Goal: Information Seeking & Learning: Learn about a topic

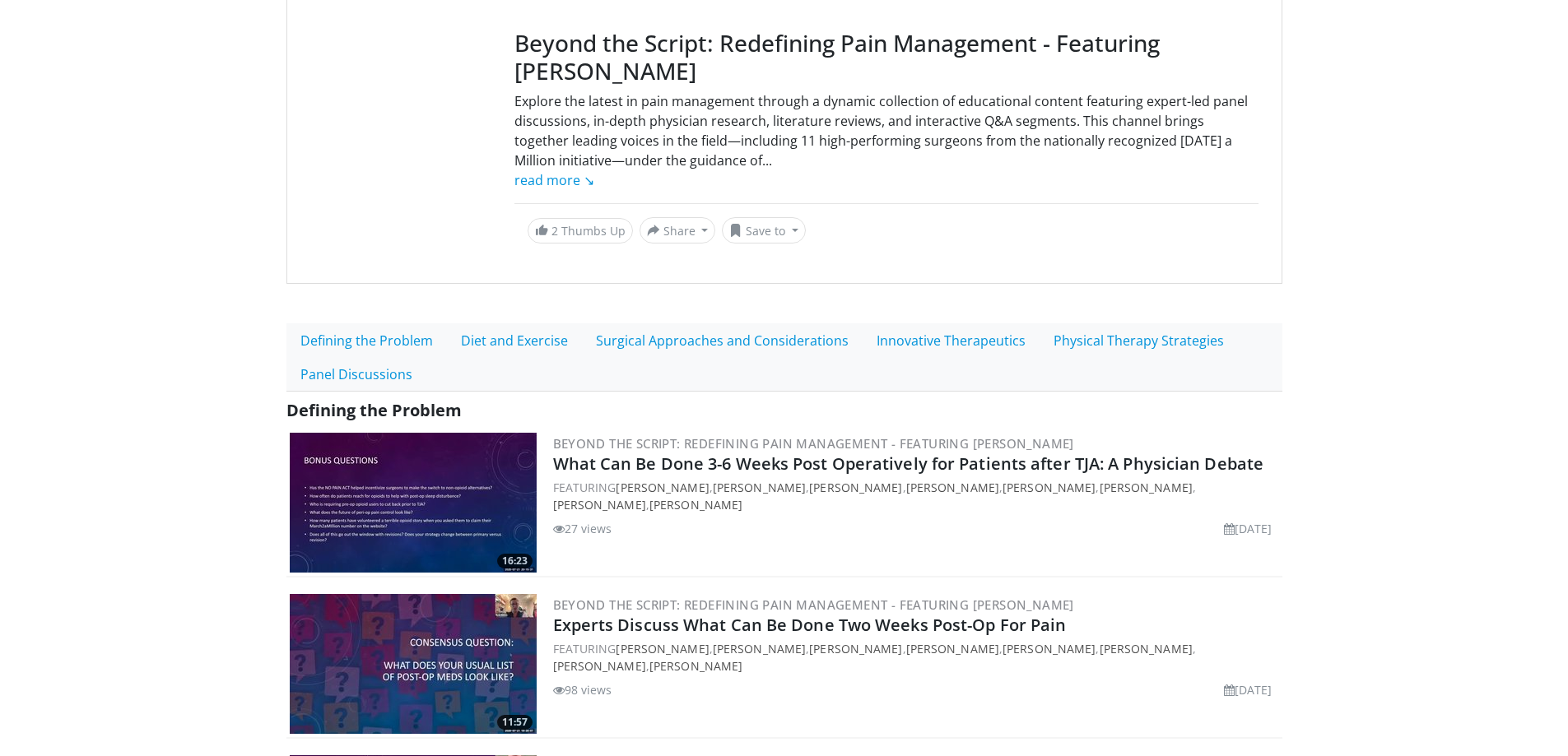
scroll to position [330, 0]
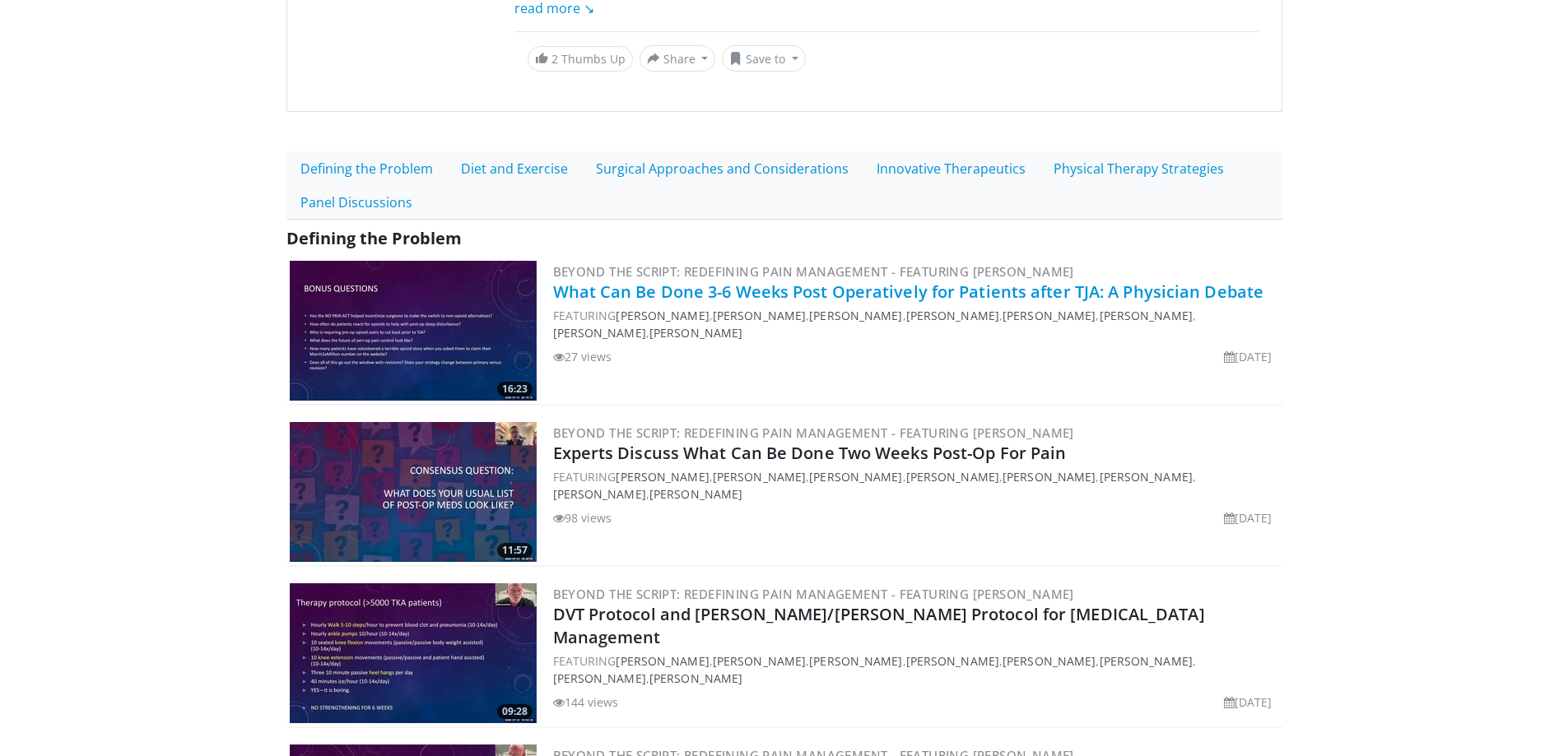
click at [769, 299] on link "What Can Be Done 3-6 Weeks Post Operatively for Patients after TJA: A Physician…" at bounding box center [909, 292] width 711 height 22
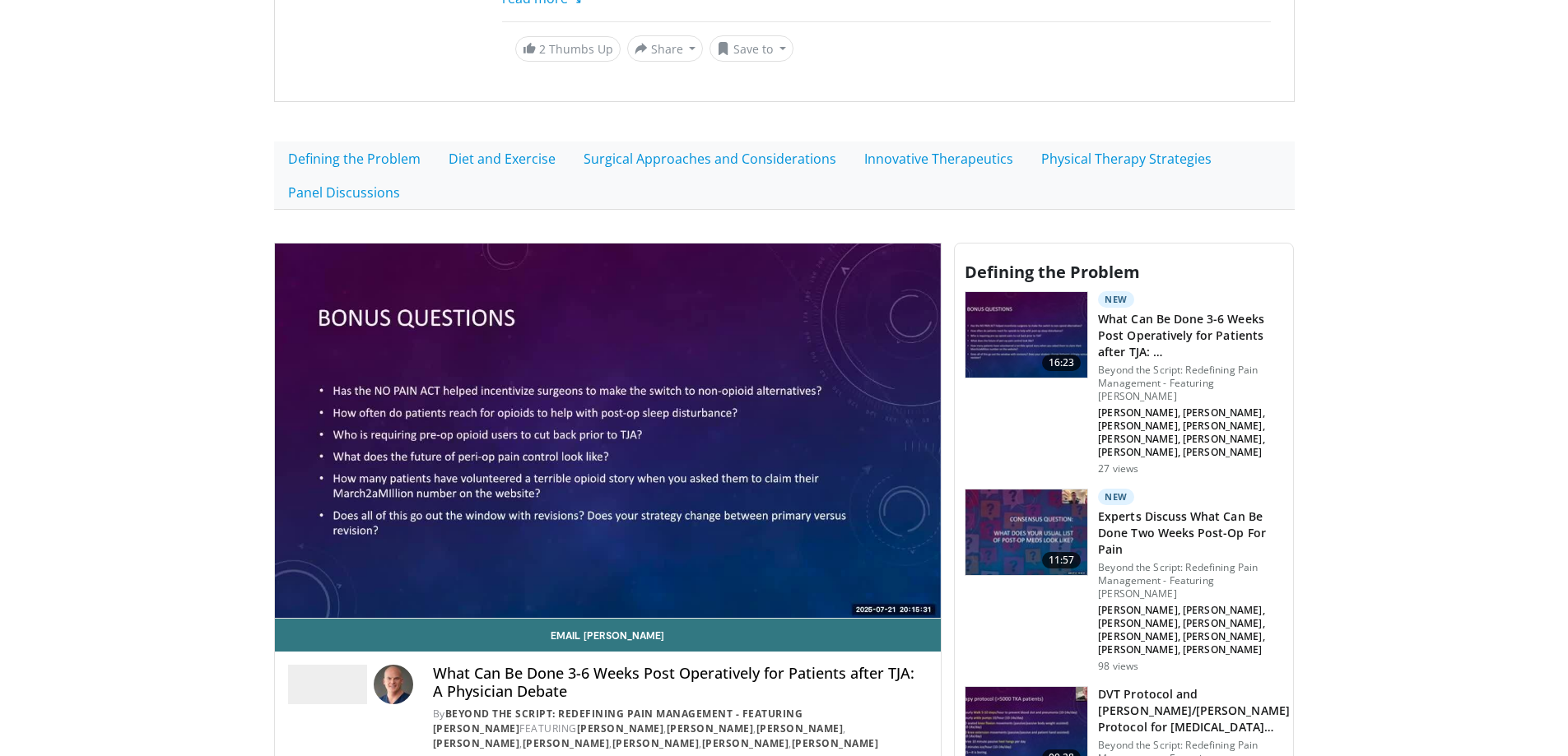
scroll to position [494, 0]
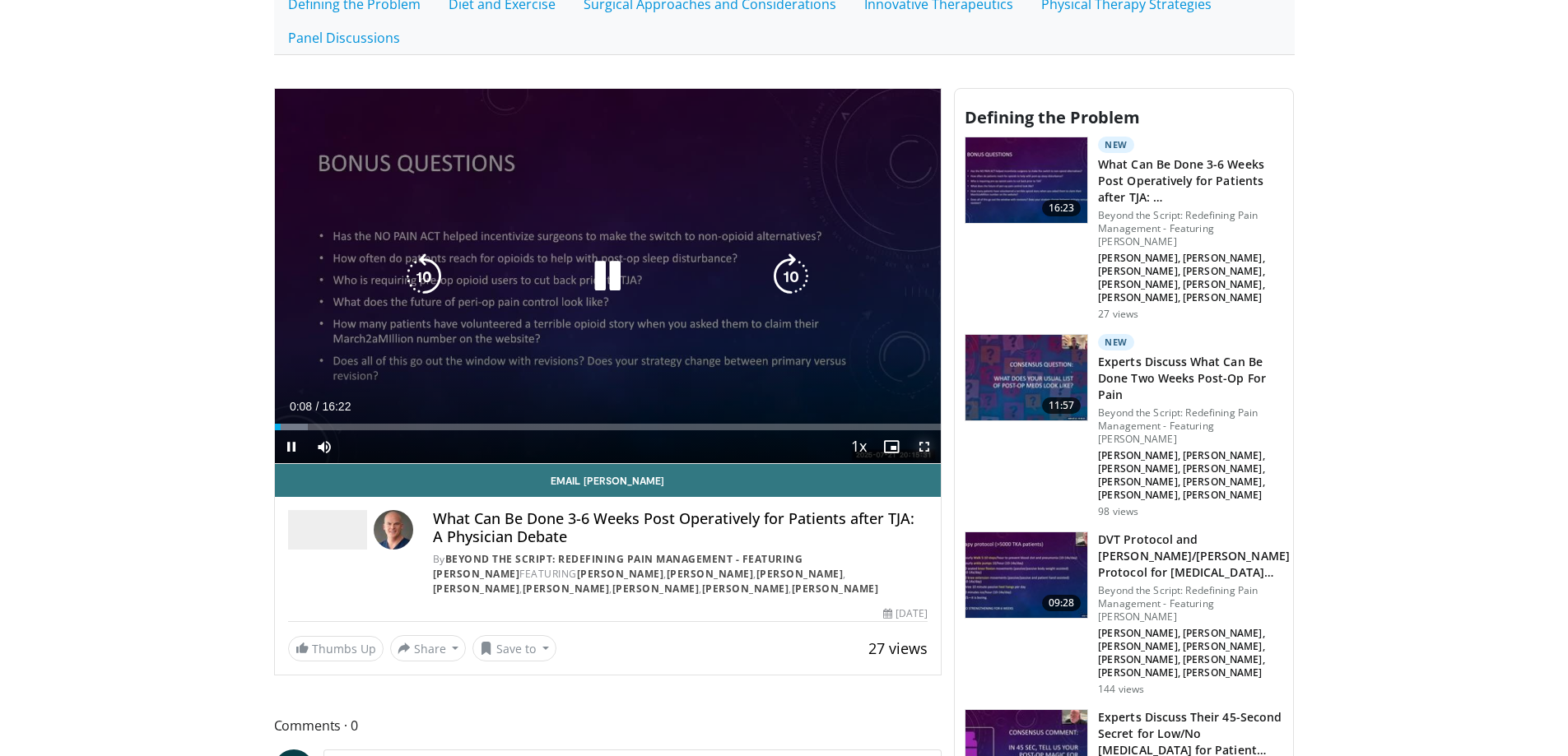
drag, startPoint x: 928, startPoint y: 449, endPoint x: 926, endPoint y: 549, distance: 100.0
click at [928, 449] on span "Video Player" at bounding box center [924, 447] width 33 height 33
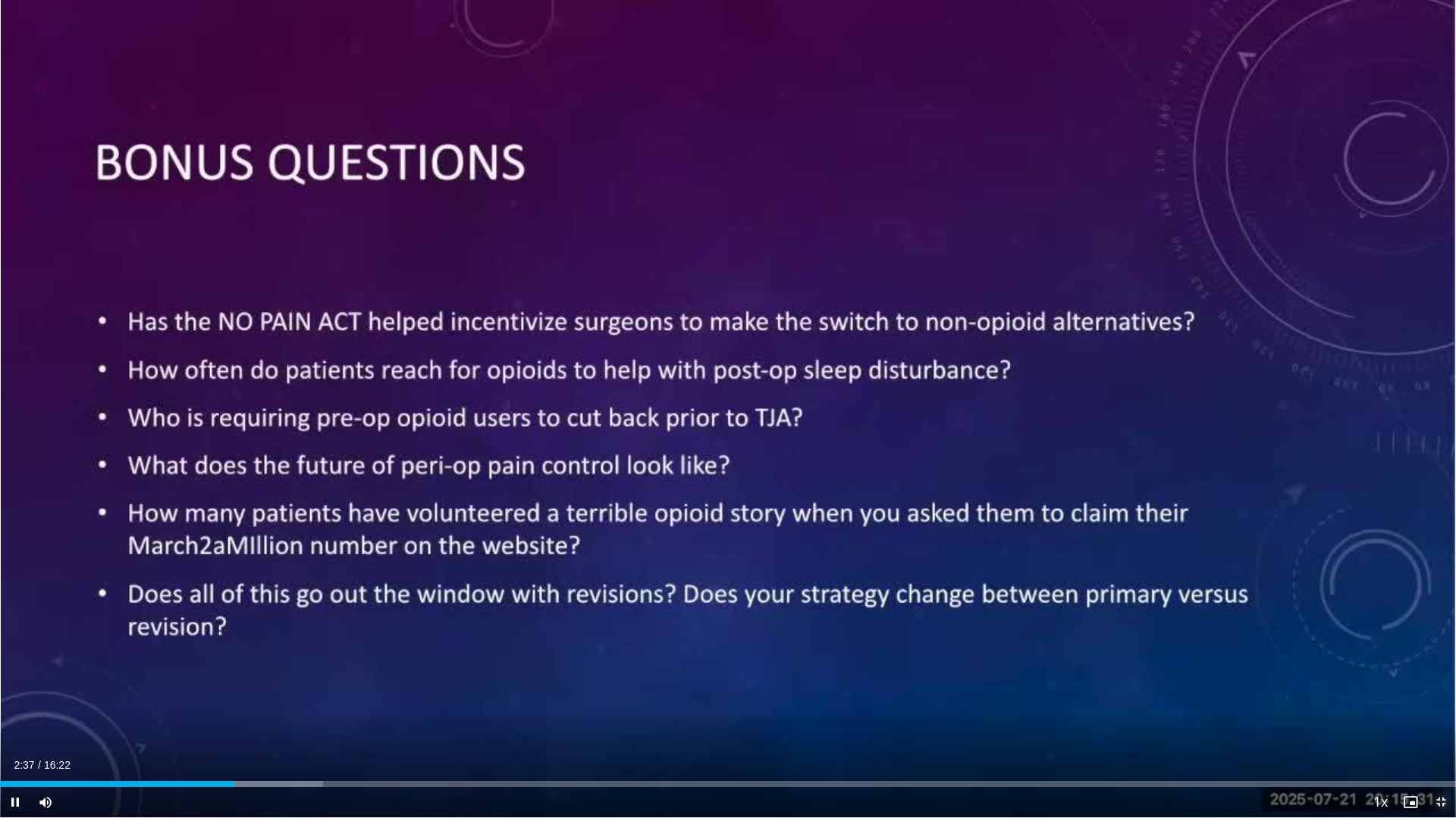
click at [1441, 695] on span "Video Player" at bounding box center [1440, 802] width 30 height 30
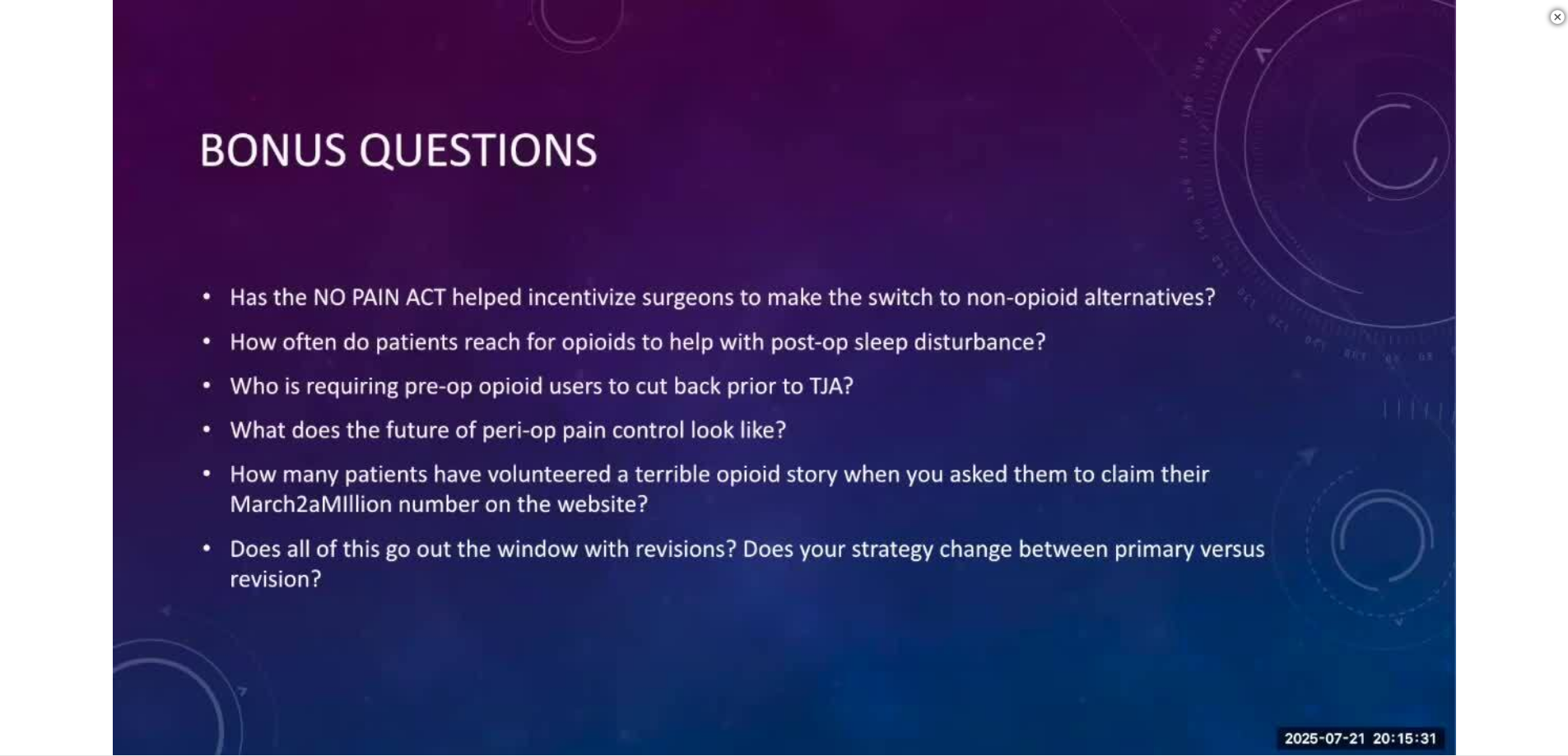
scroll to position [82, 0]
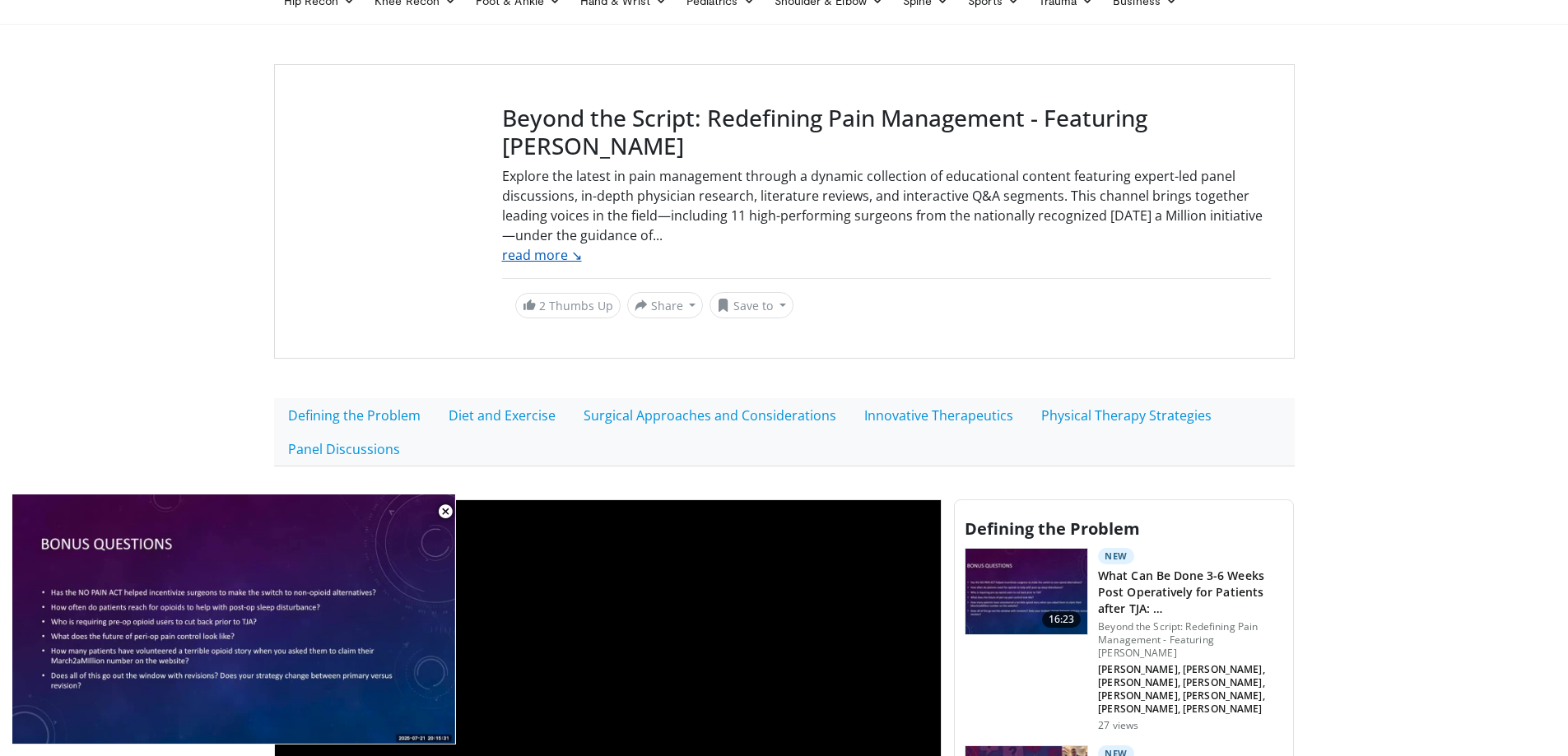
click at [549, 259] on link "read more ↘" at bounding box center [542, 254] width 80 height 18
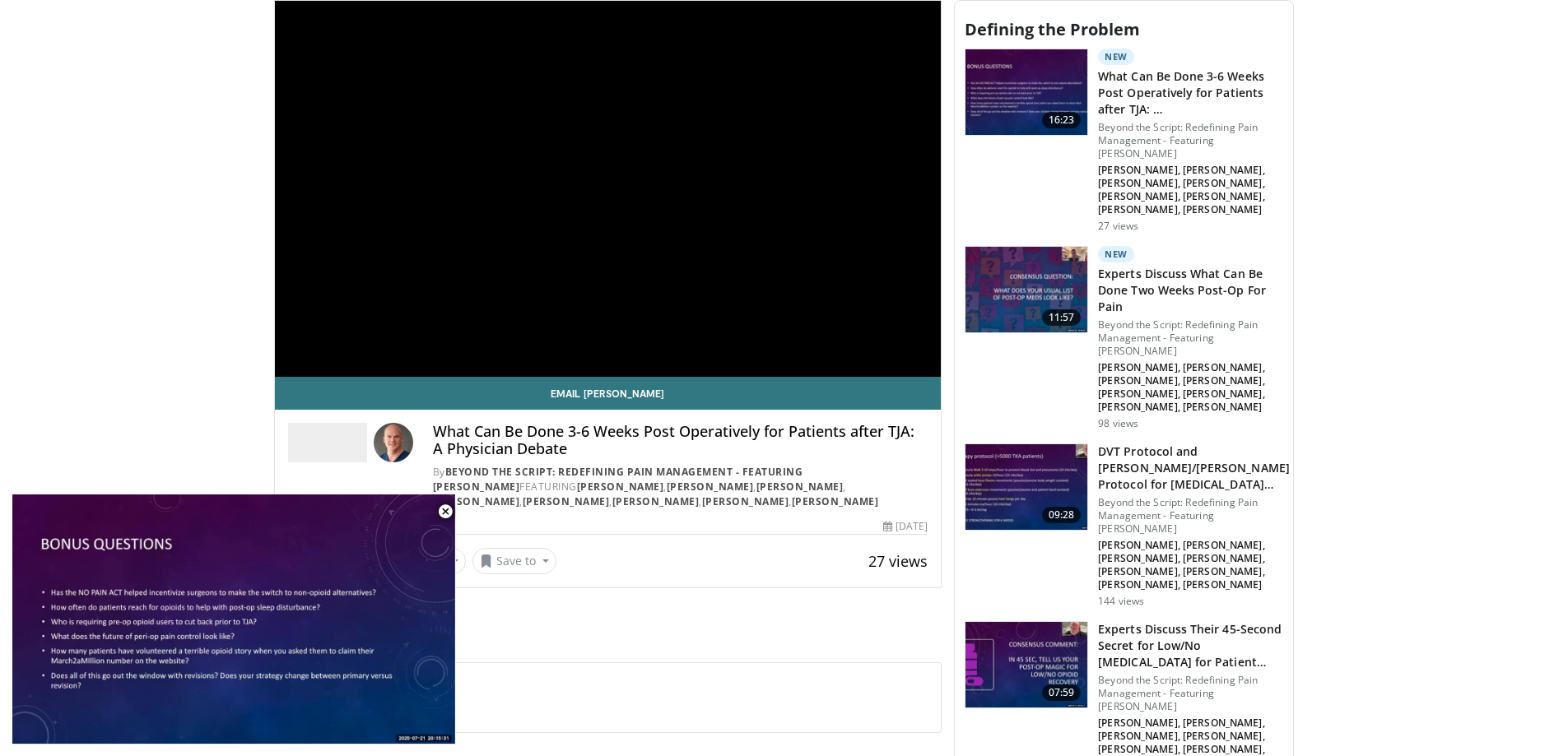
scroll to position [740, 0]
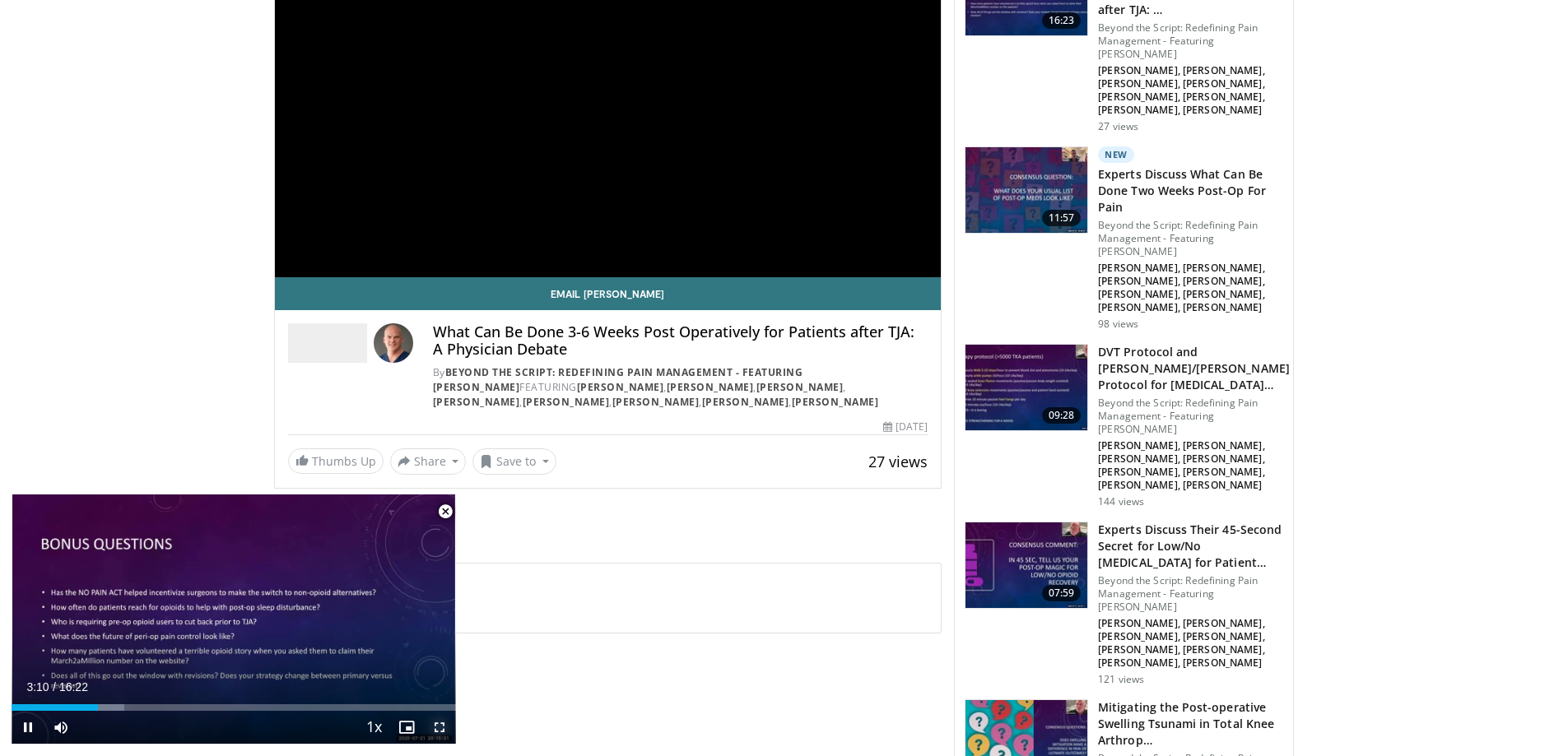
click at [447, 734] on span "Video Player" at bounding box center [440, 727] width 33 height 33
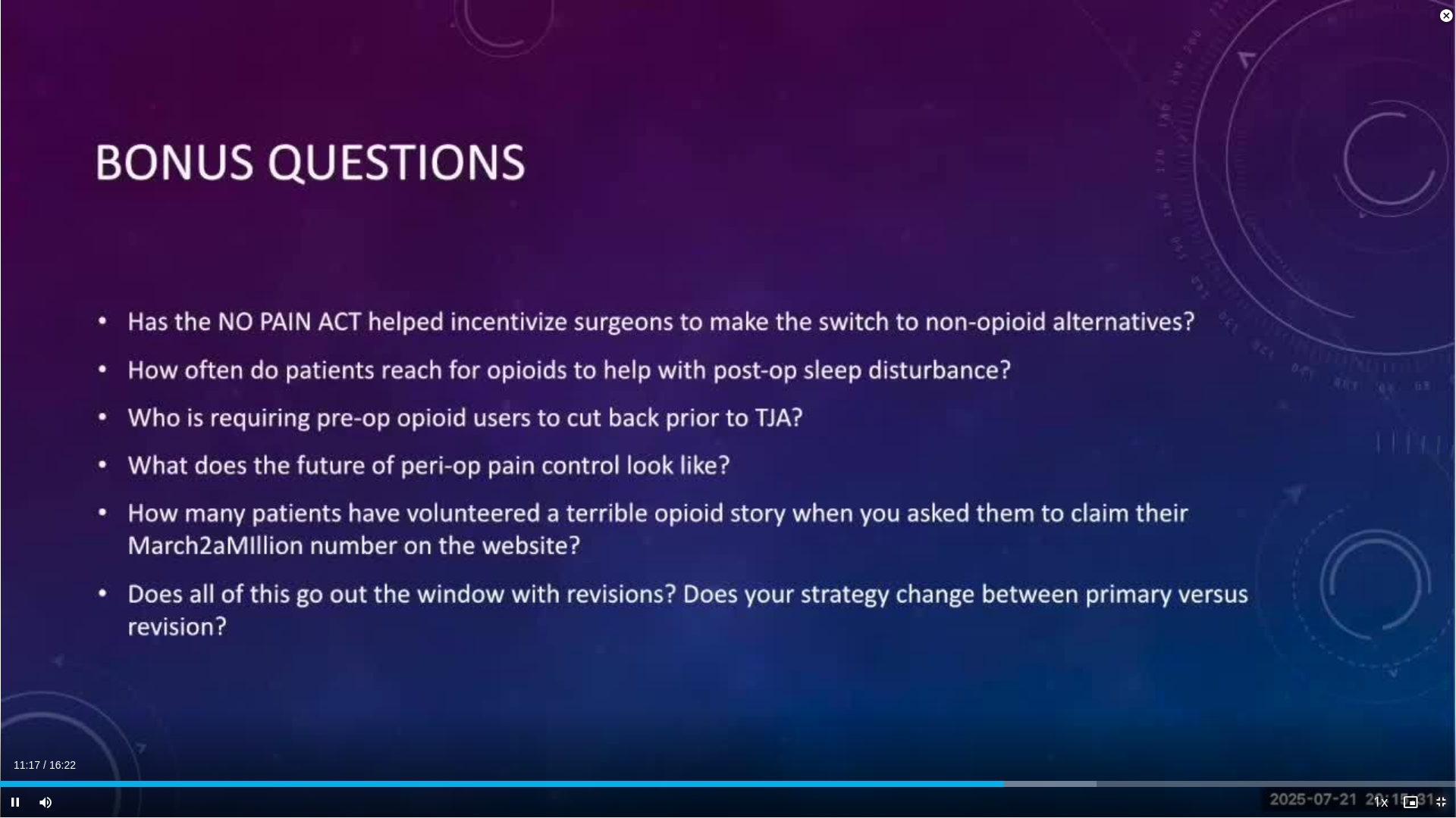
click at [1436, 695] on span "Video Player" at bounding box center [1440, 802] width 30 height 30
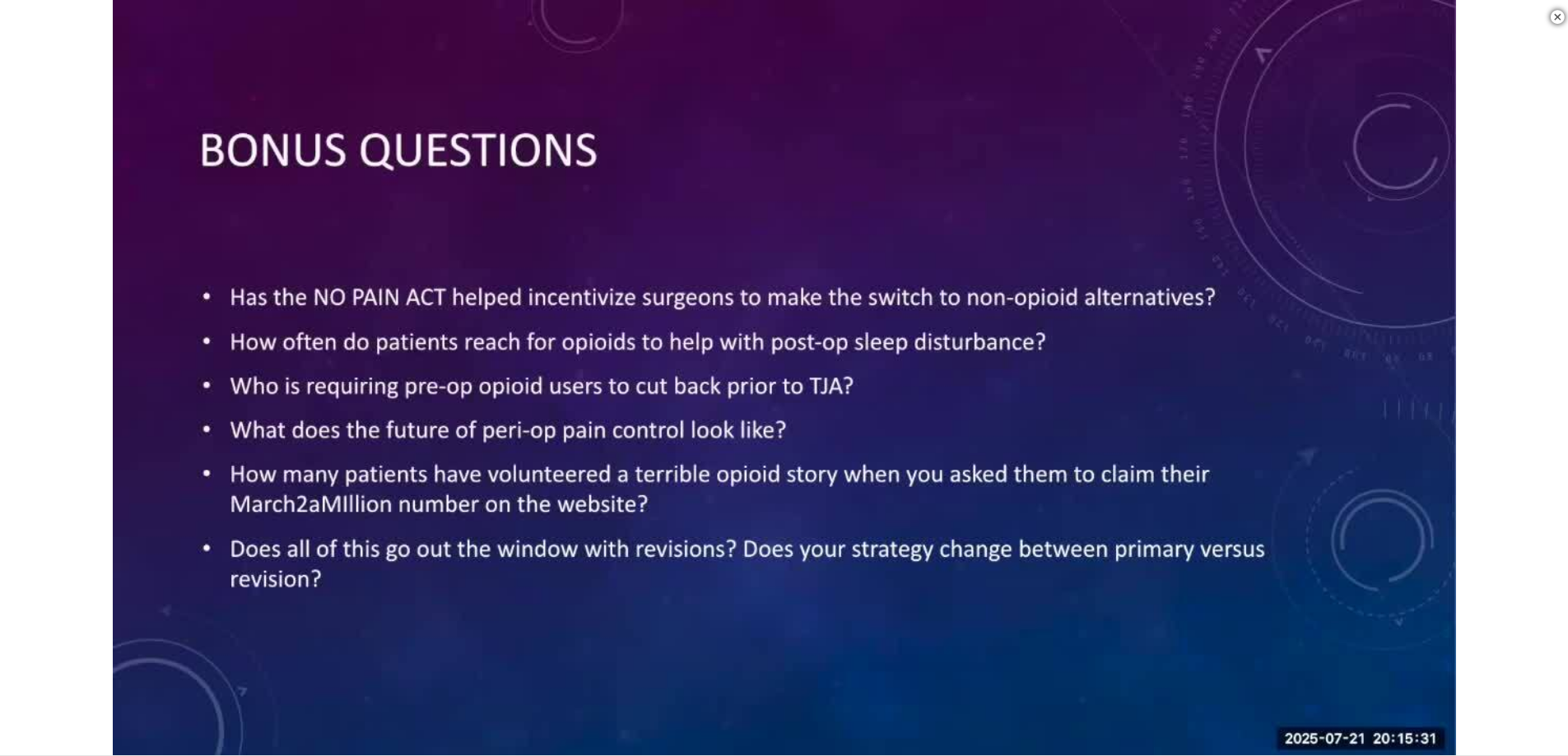
scroll to position [576, 0]
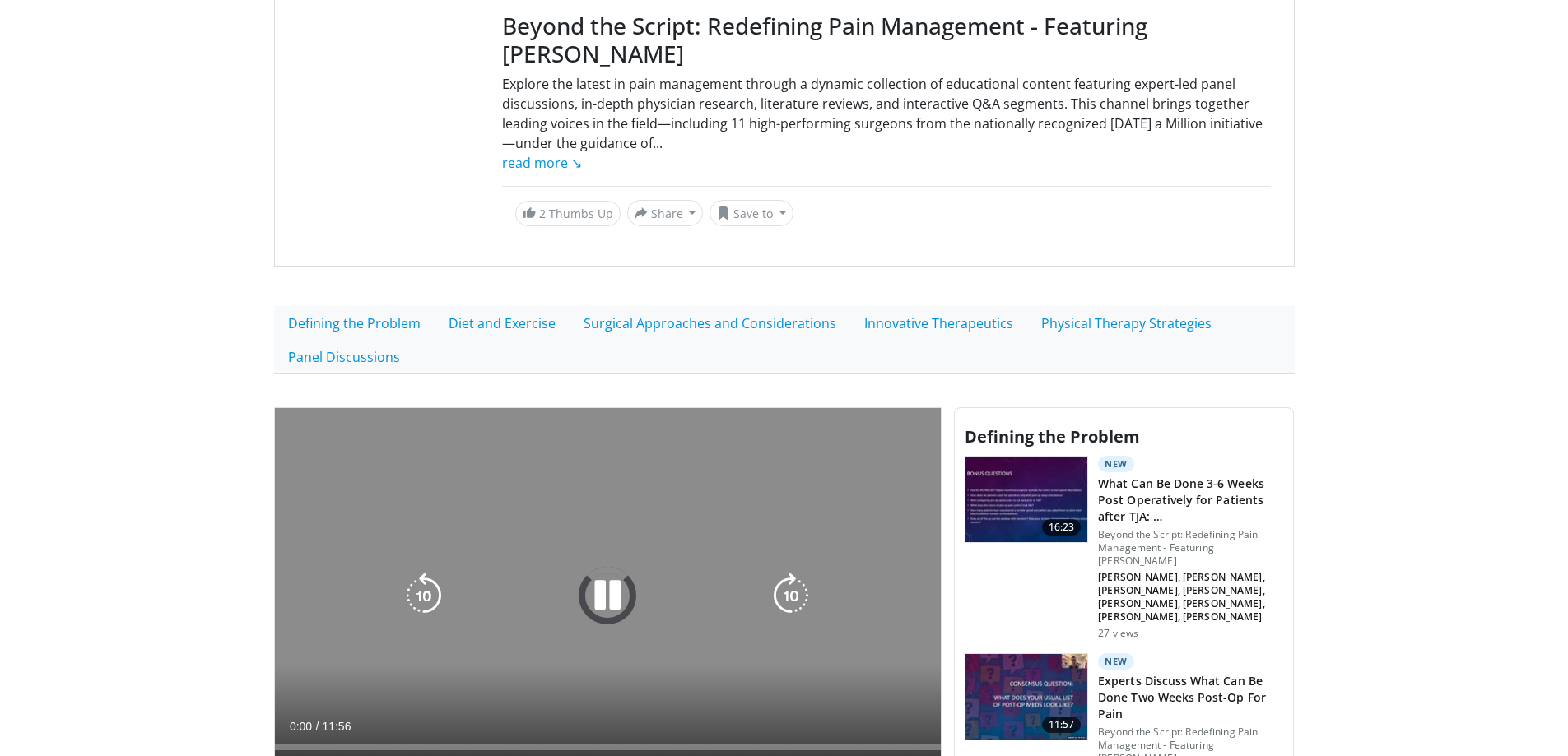
scroll to position [330, 0]
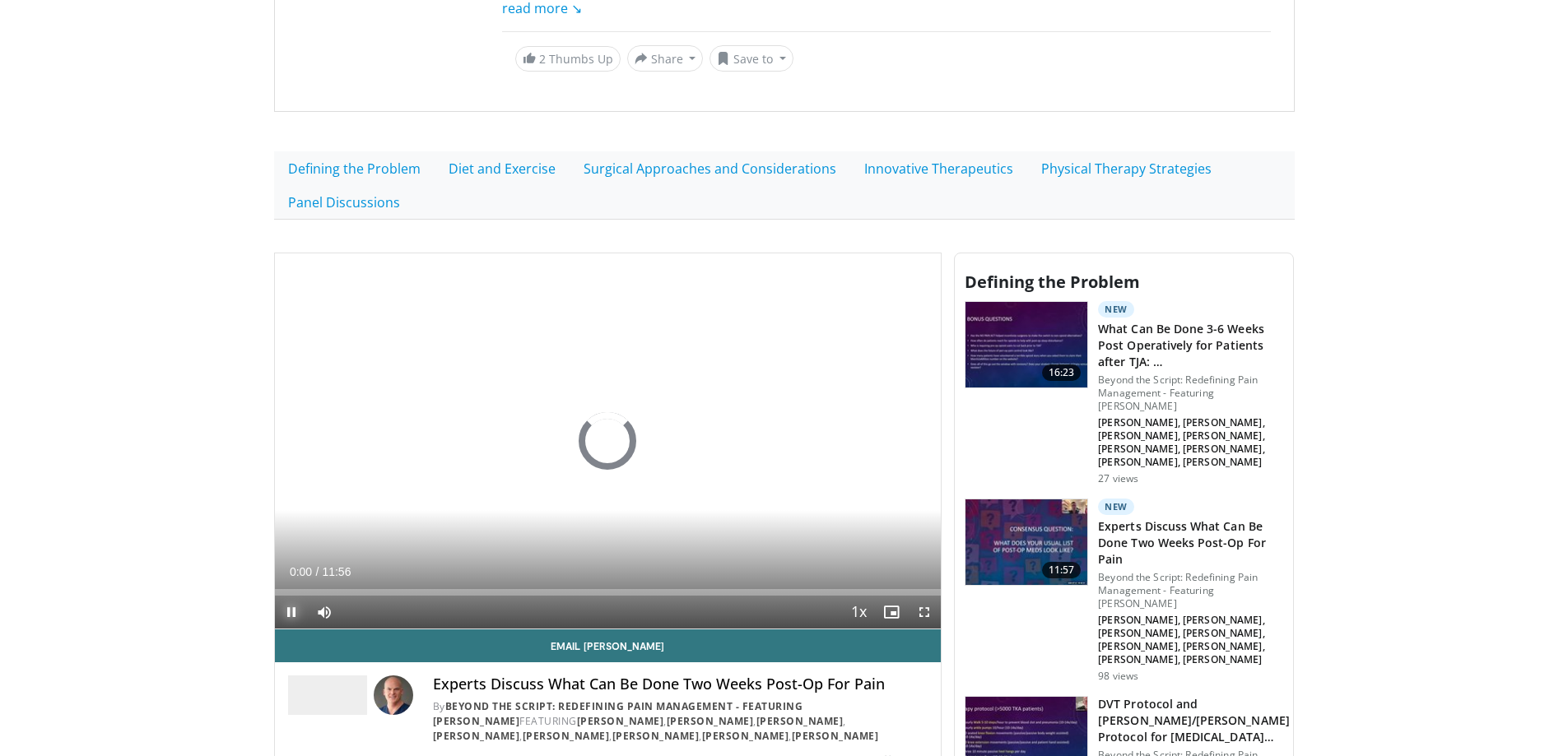
click at [289, 612] on span "Video Player" at bounding box center [292, 612] width 33 height 33
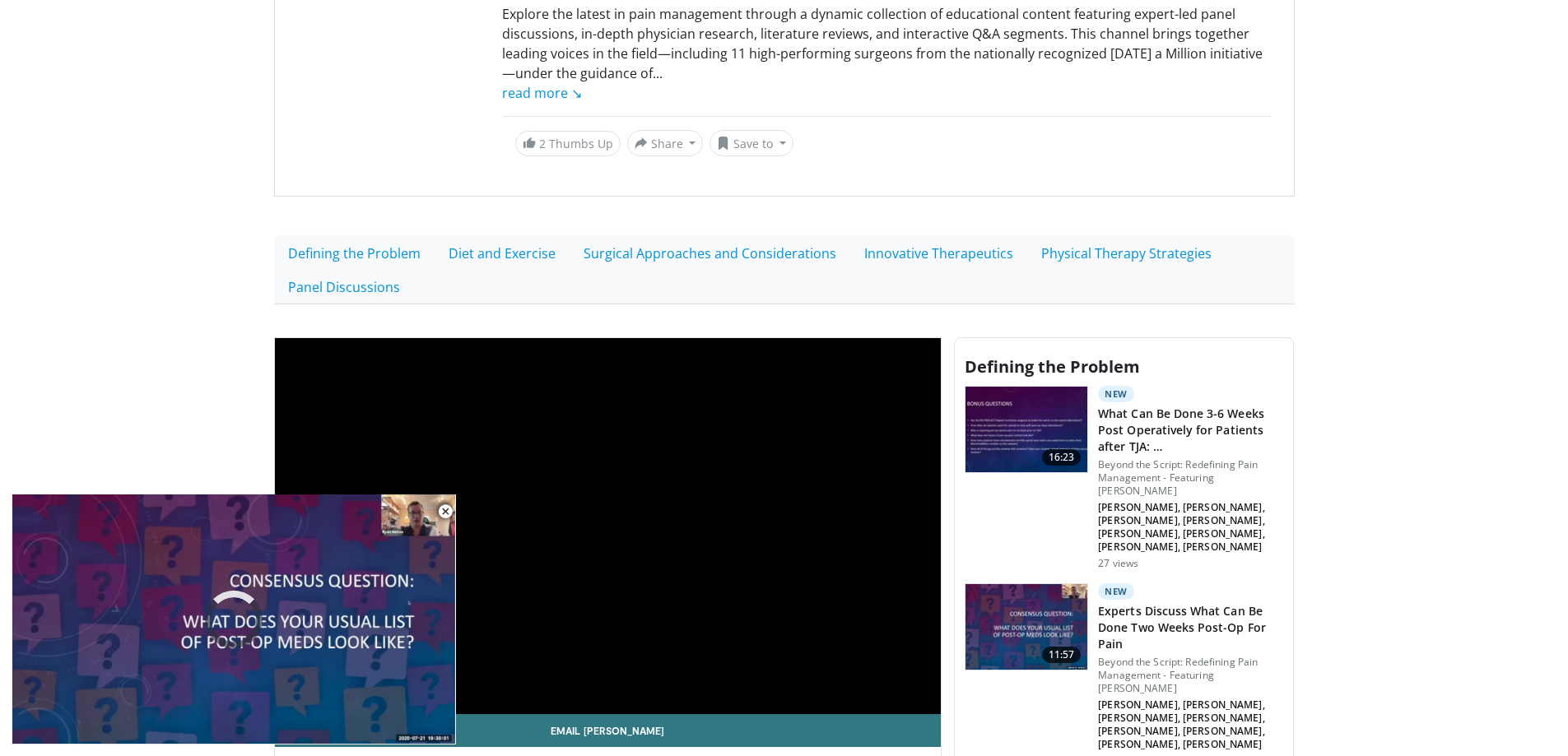
scroll to position [412, 0]
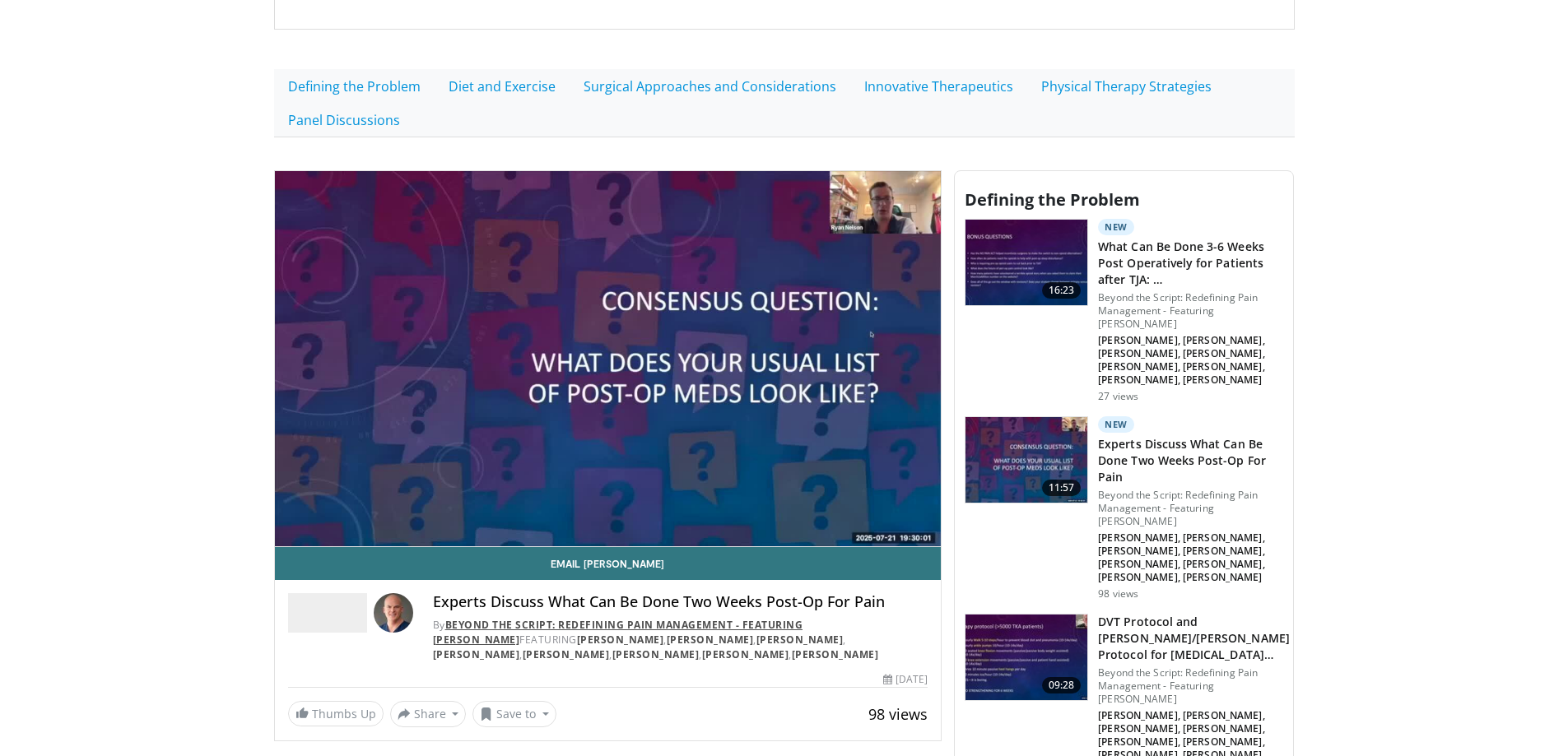
click at [652, 621] on link "Beyond the Script: Redefining Pain Management - Featuring [PERSON_NAME]" at bounding box center [618, 631] width 370 height 29
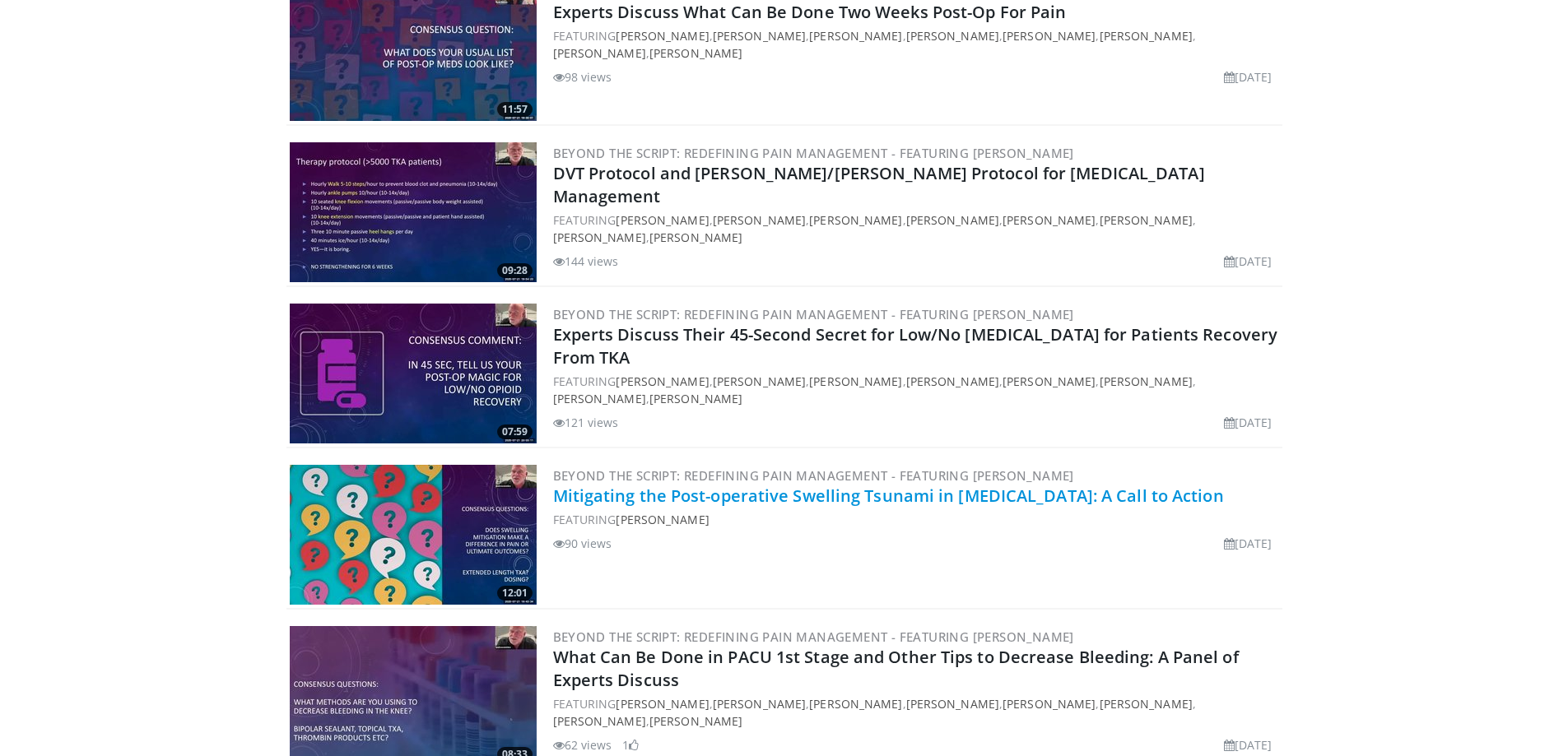
scroll to position [277, 0]
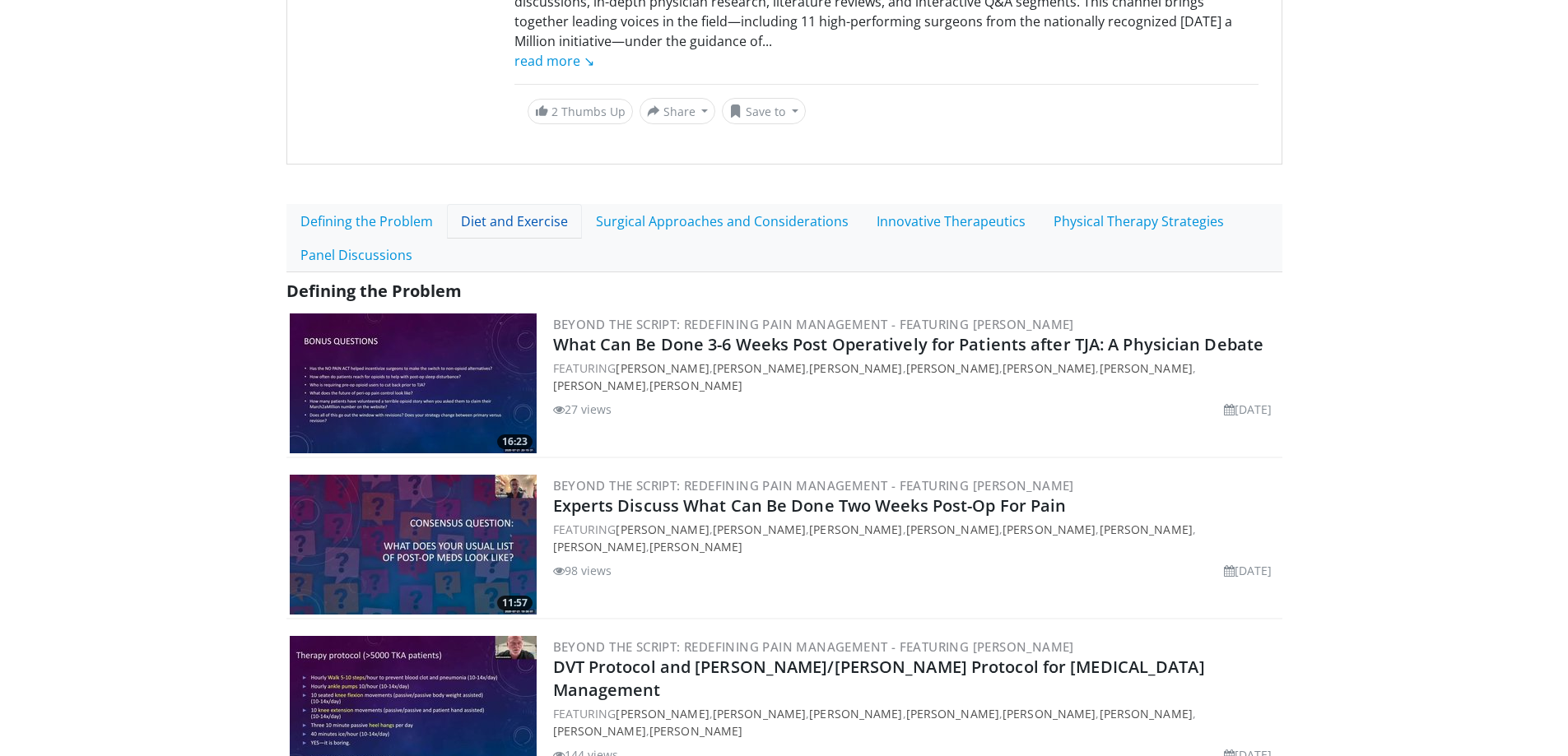
click at [492, 215] on link "Diet and Exercise" at bounding box center [515, 221] width 135 height 35
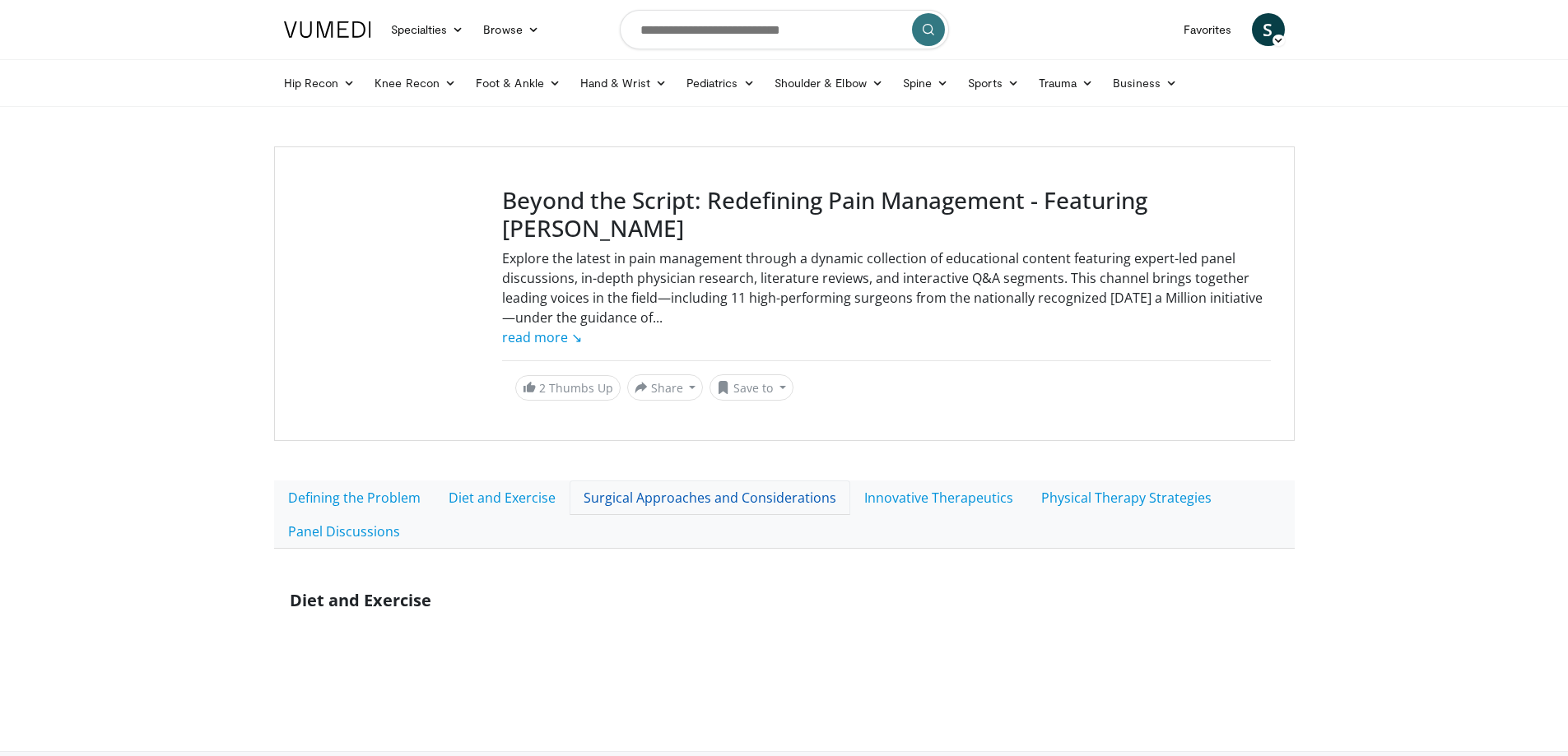
click at [685, 502] on link "Surgical Approaches and Considerations" at bounding box center [710, 498] width 280 height 35
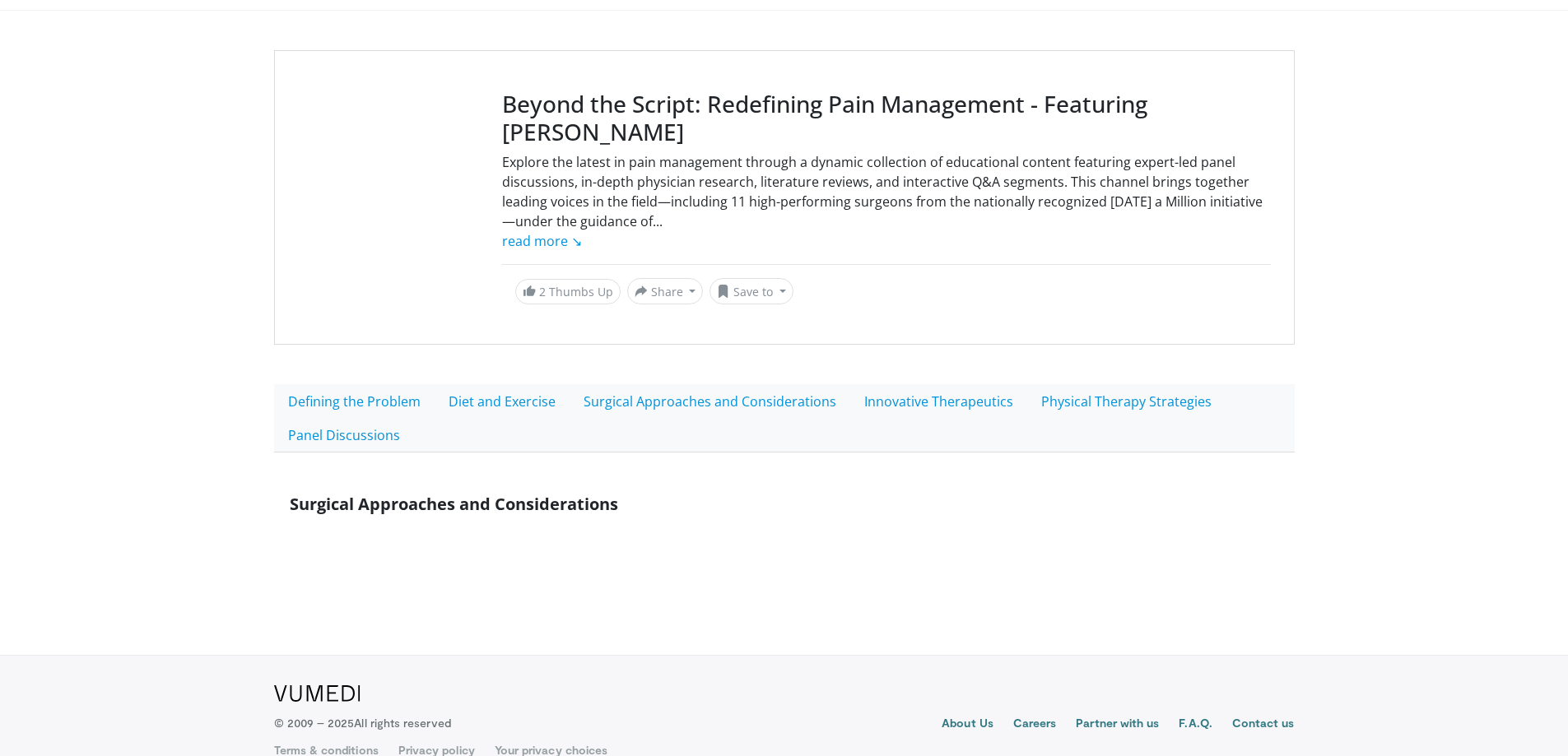
scroll to position [125, 0]
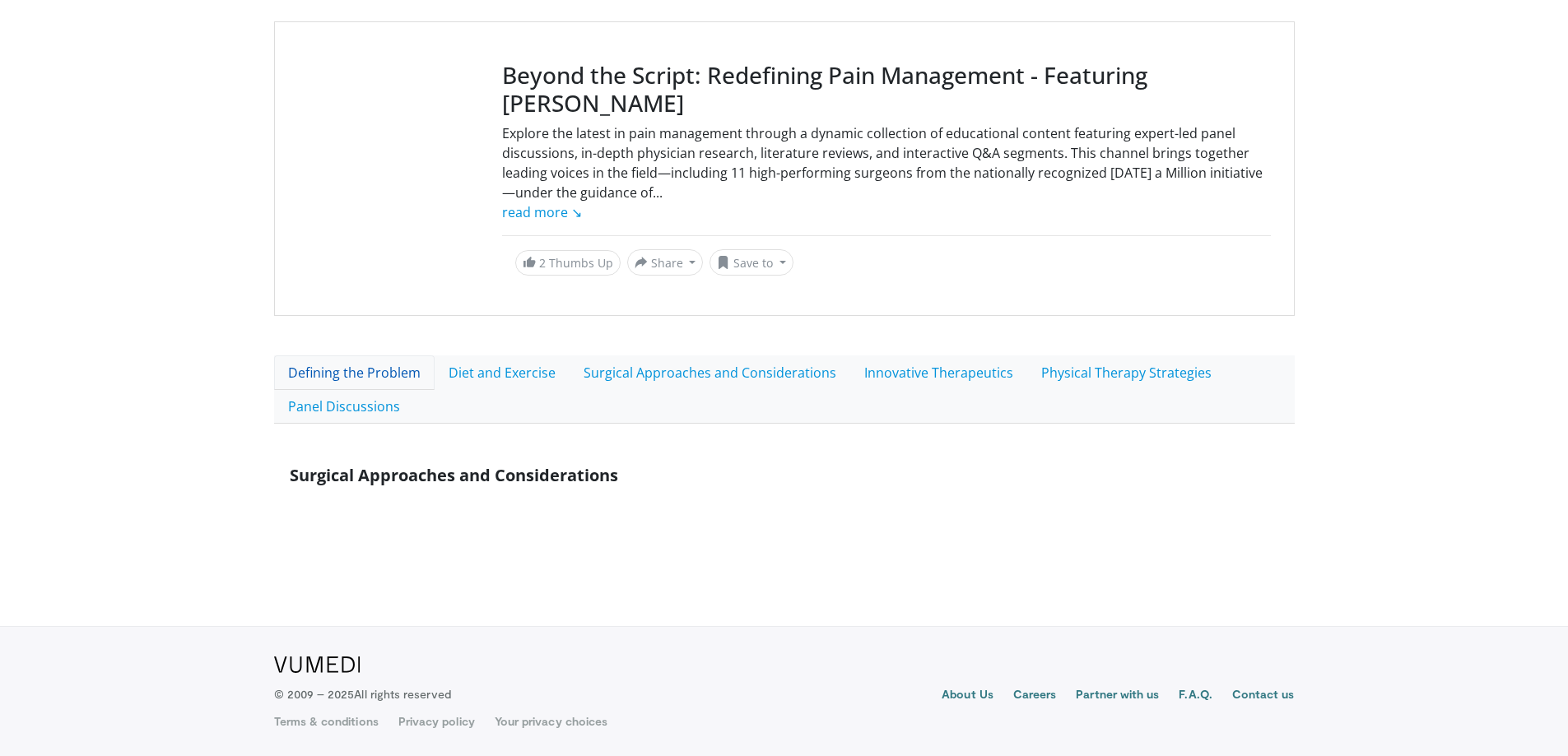
click at [353, 379] on link "Defining the Problem" at bounding box center [355, 373] width 161 height 35
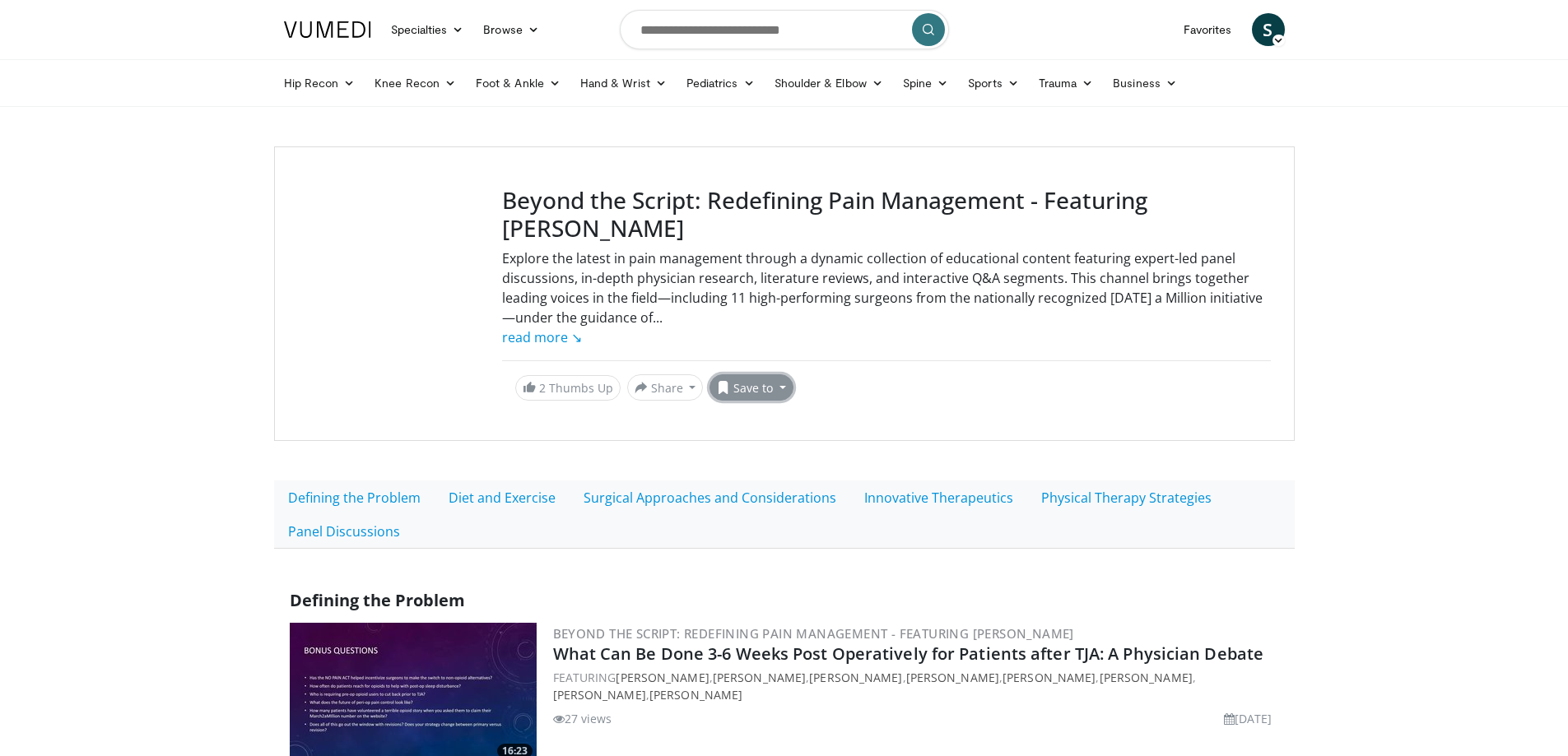
click at [783, 389] on button "Save to" at bounding box center [751, 388] width 84 height 26
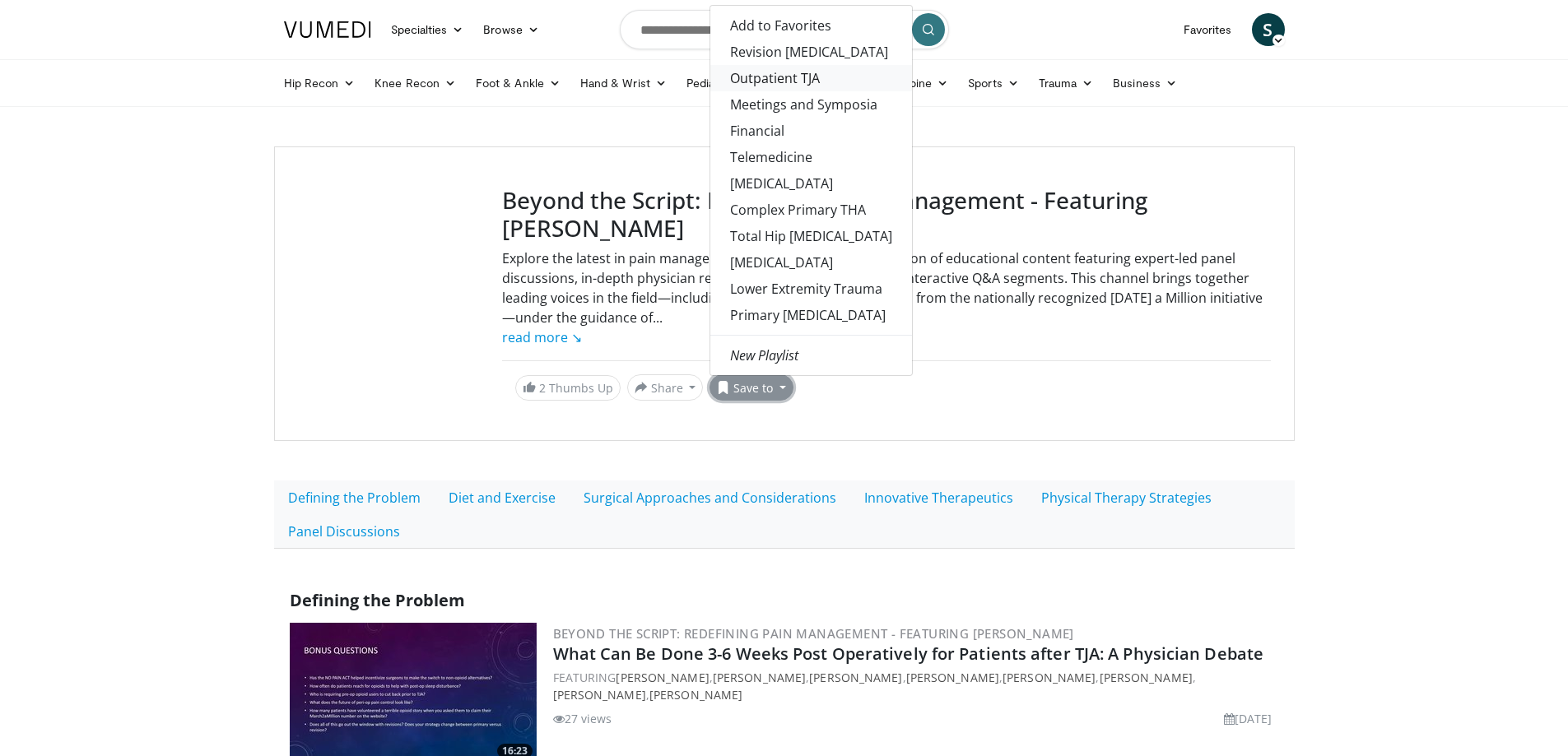
click at [795, 80] on link "Outpatient TJA" at bounding box center [811, 78] width 202 height 26
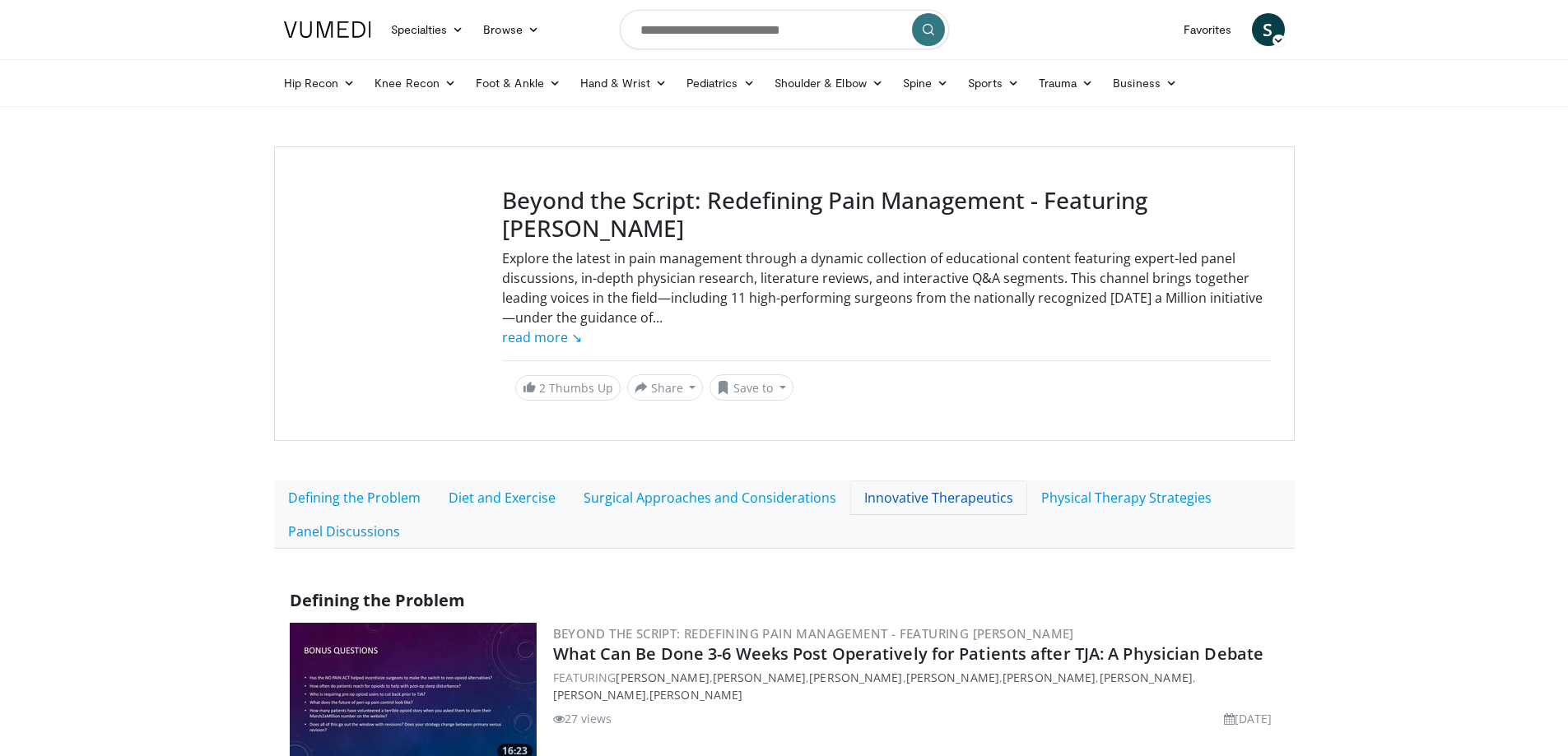
click at [980, 490] on link "Innovative Therapeutics" at bounding box center [939, 498] width 177 height 35
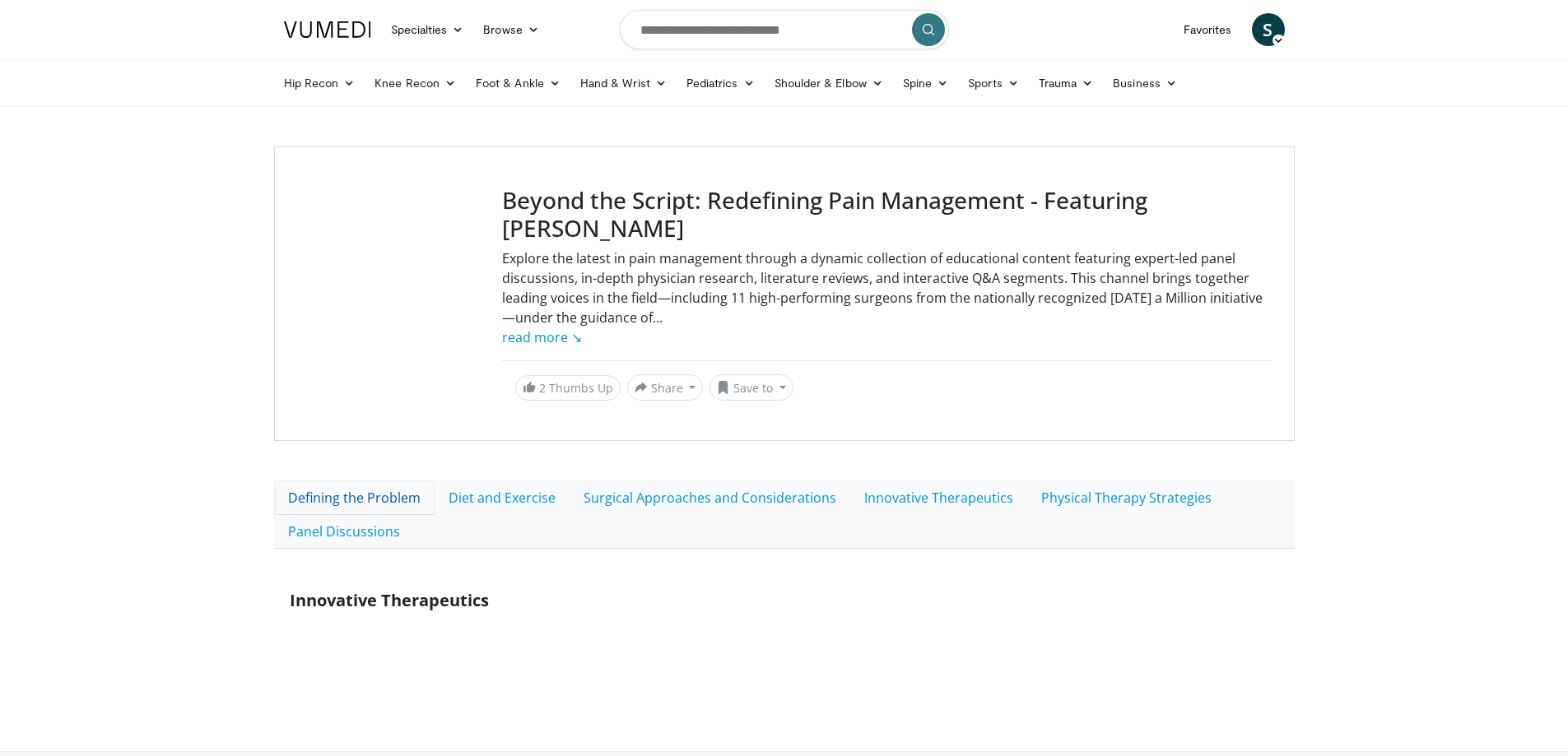
click at [381, 506] on link "Defining the Problem" at bounding box center [355, 498] width 161 height 35
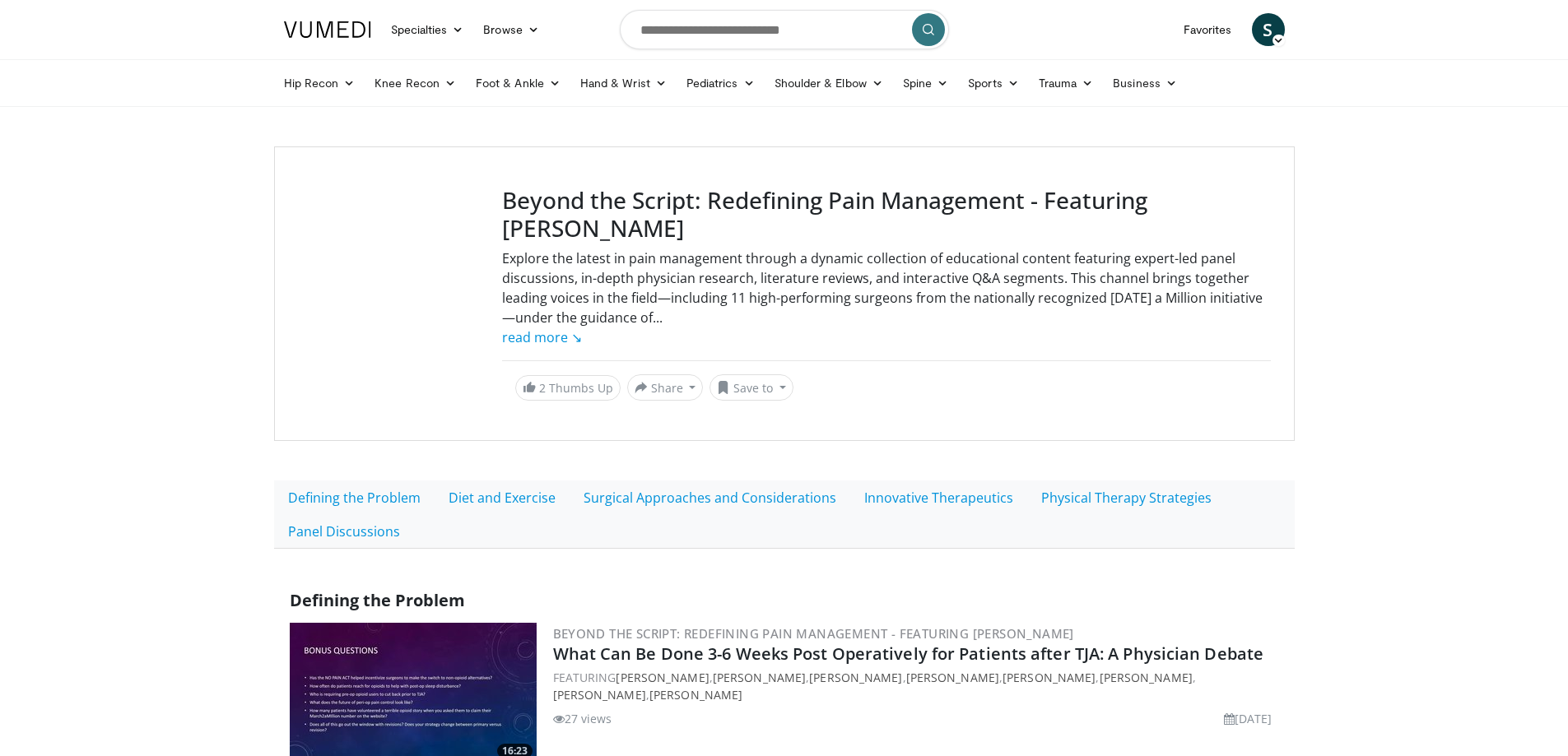
click at [1272, 42] on span "S" at bounding box center [1269, 29] width 33 height 33
click at [1211, 33] on link "Favorites" at bounding box center [1208, 29] width 68 height 33
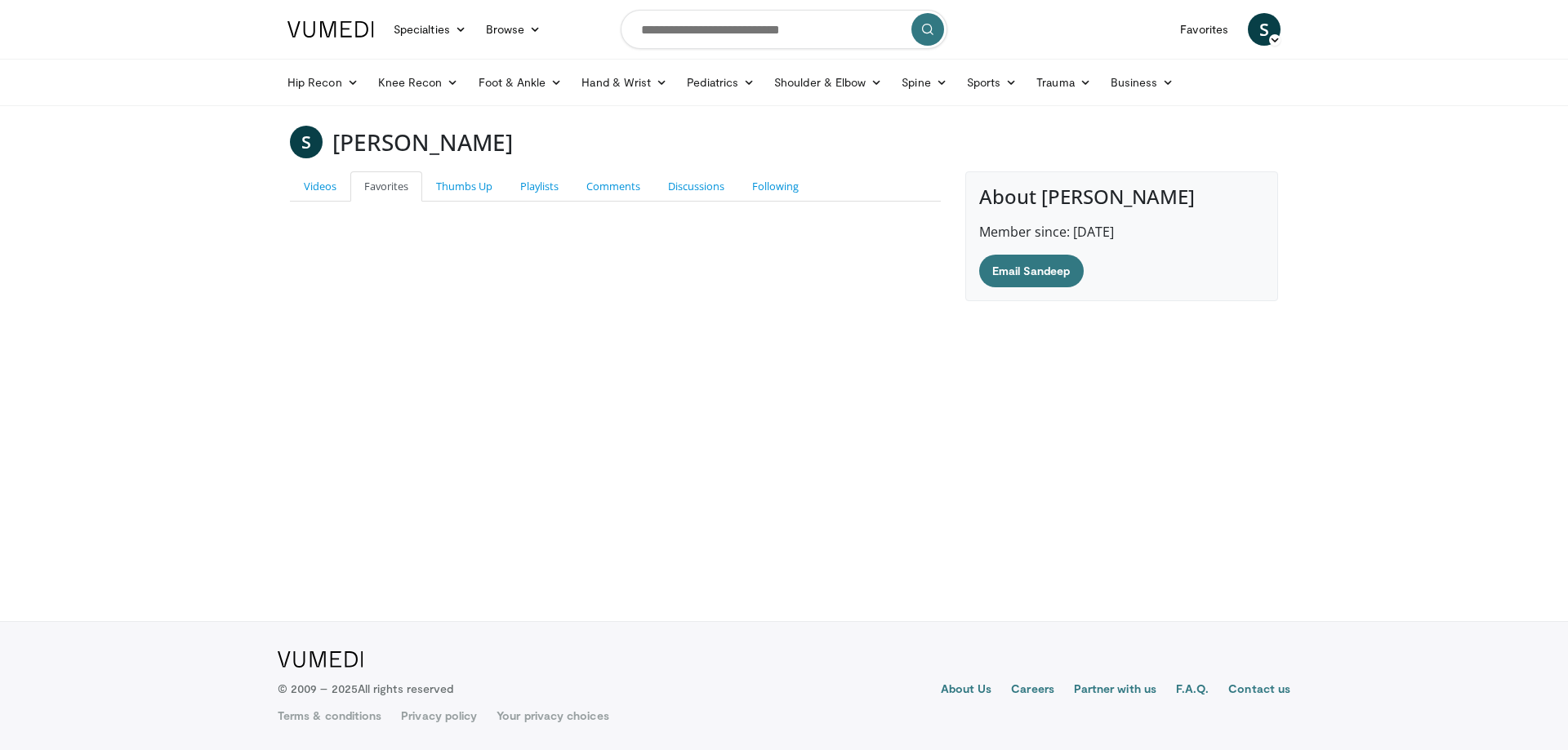
click at [385, 193] on link "Favorites" at bounding box center [386, 186] width 72 height 30
click at [554, 191] on link "Playlists" at bounding box center [539, 186] width 66 height 30
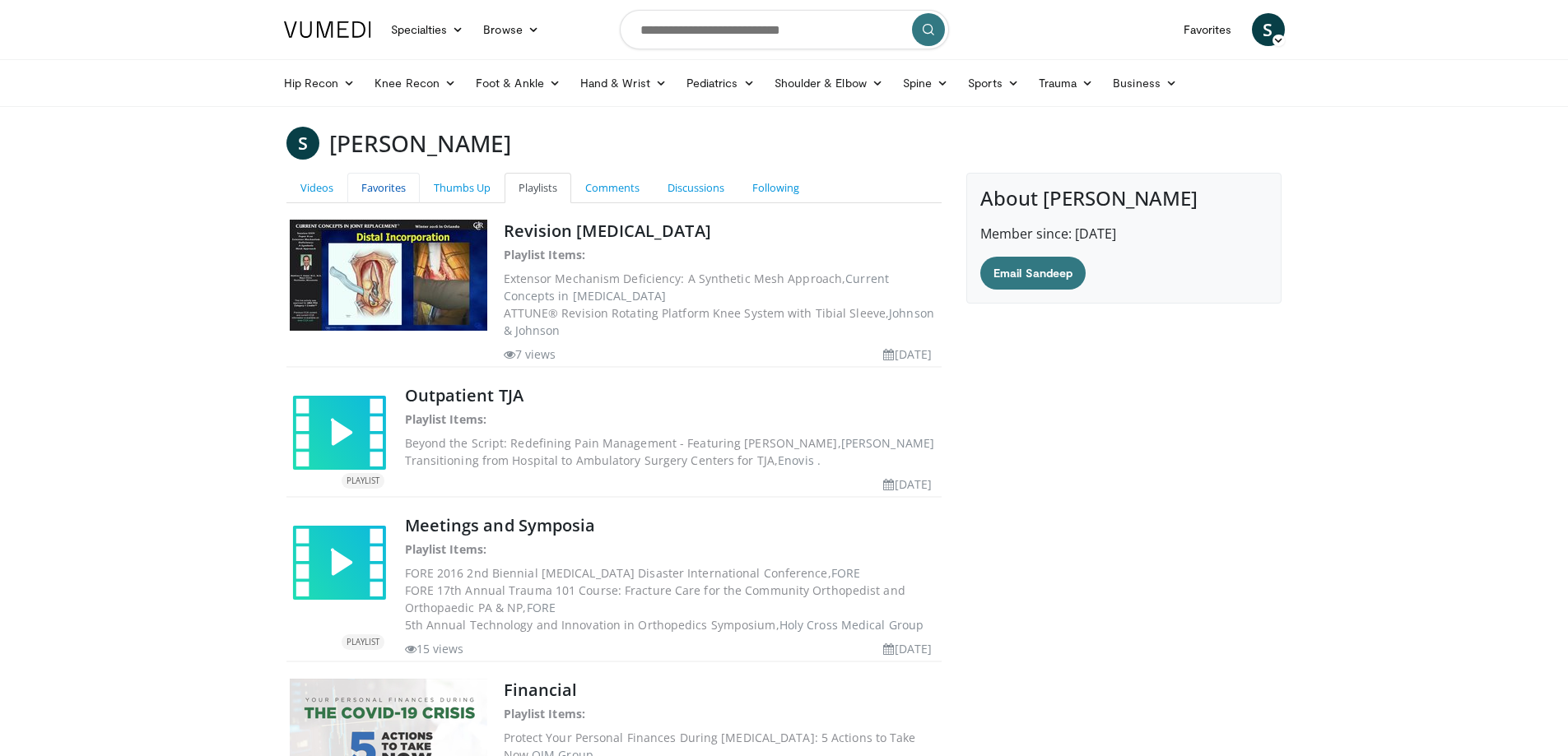
click at [403, 185] on link "Favorites" at bounding box center [383, 188] width 73 height 30
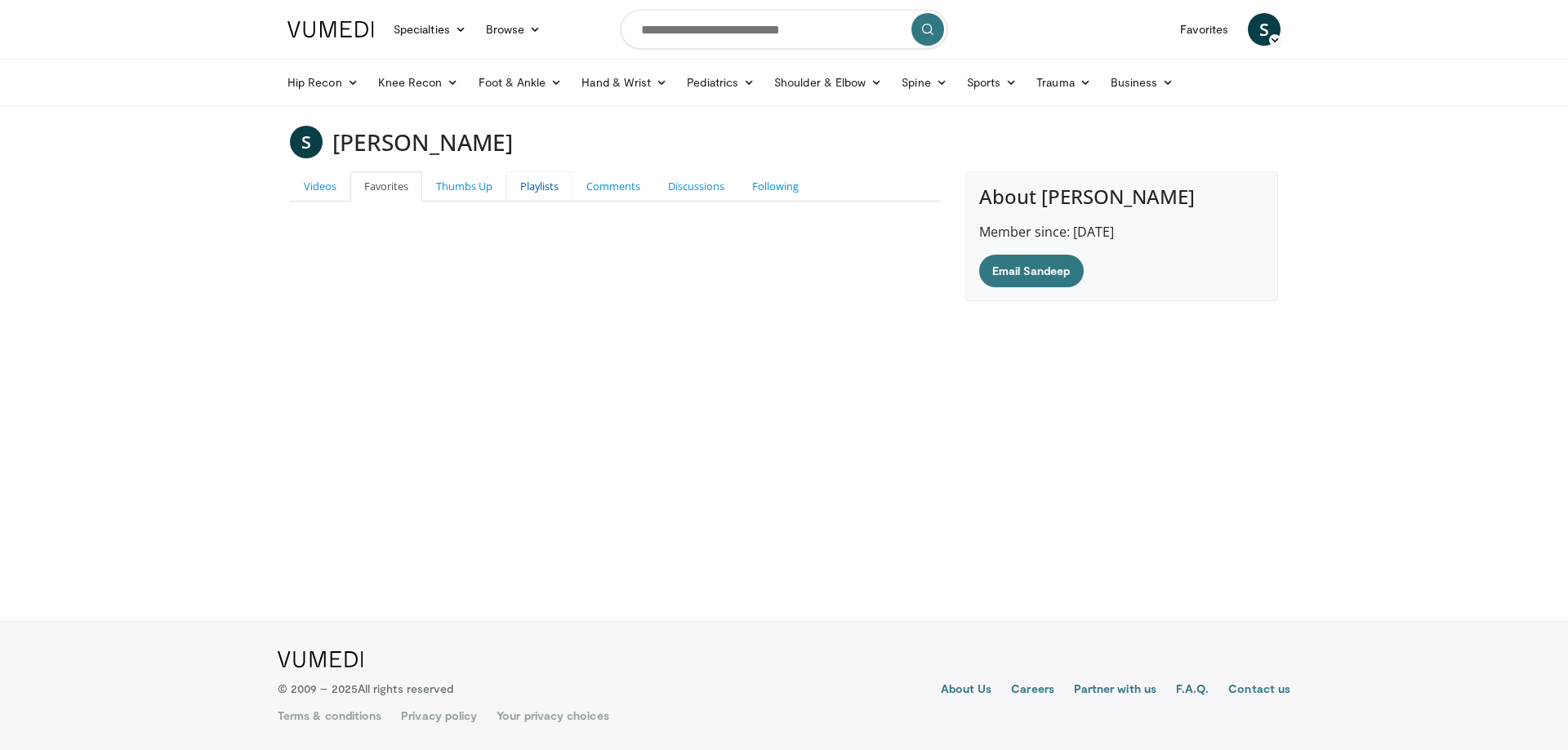
click at [531, 184] on link "Playlists" at bounding box center [539, 186] width 66 height 30
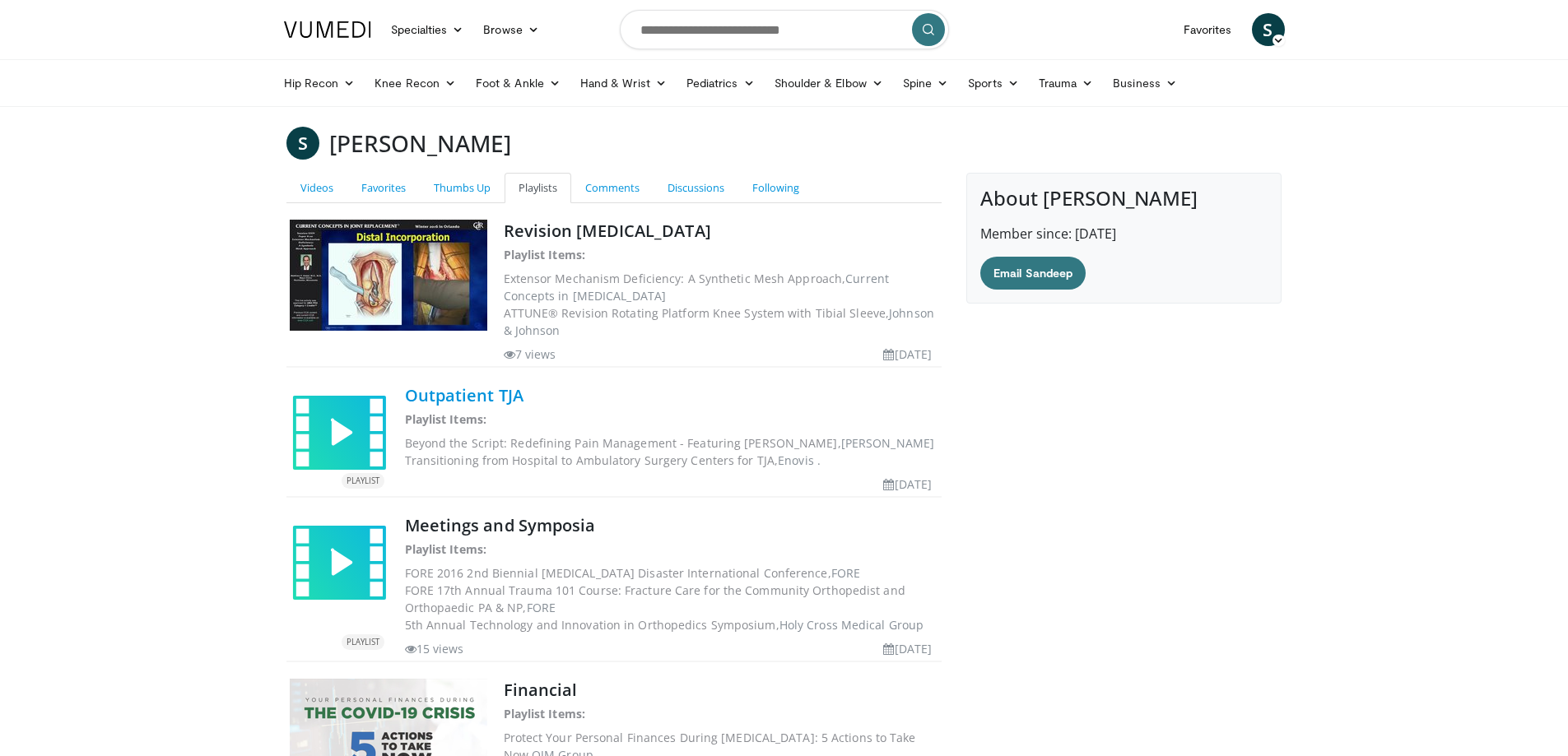
click at [516, 394] on link "Outpatient TJA" at bounding box center [464, 395] width 119 height 22
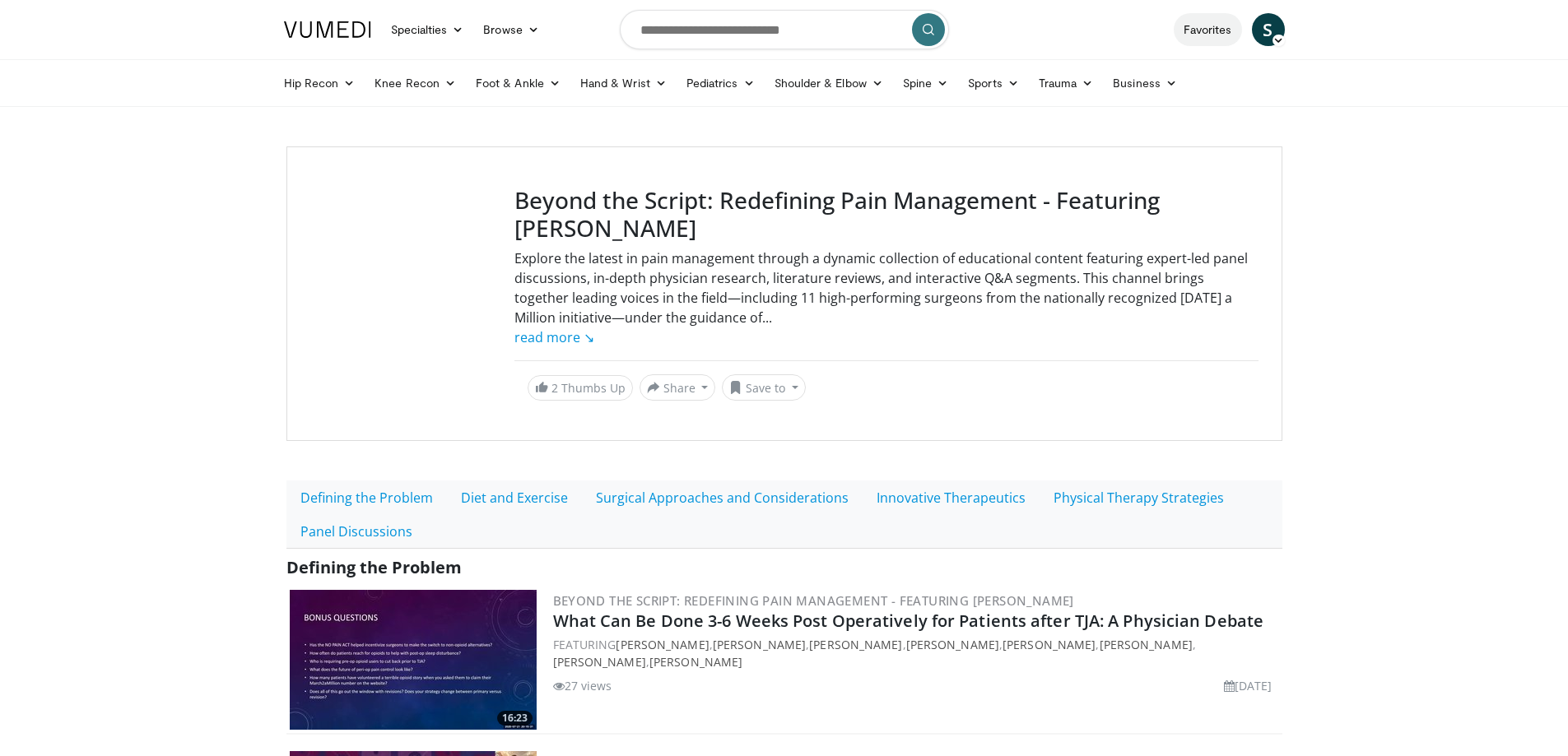
click at [1214, 25] on link "Favorites" at bounding box center [1208, 29] width 68 height 33
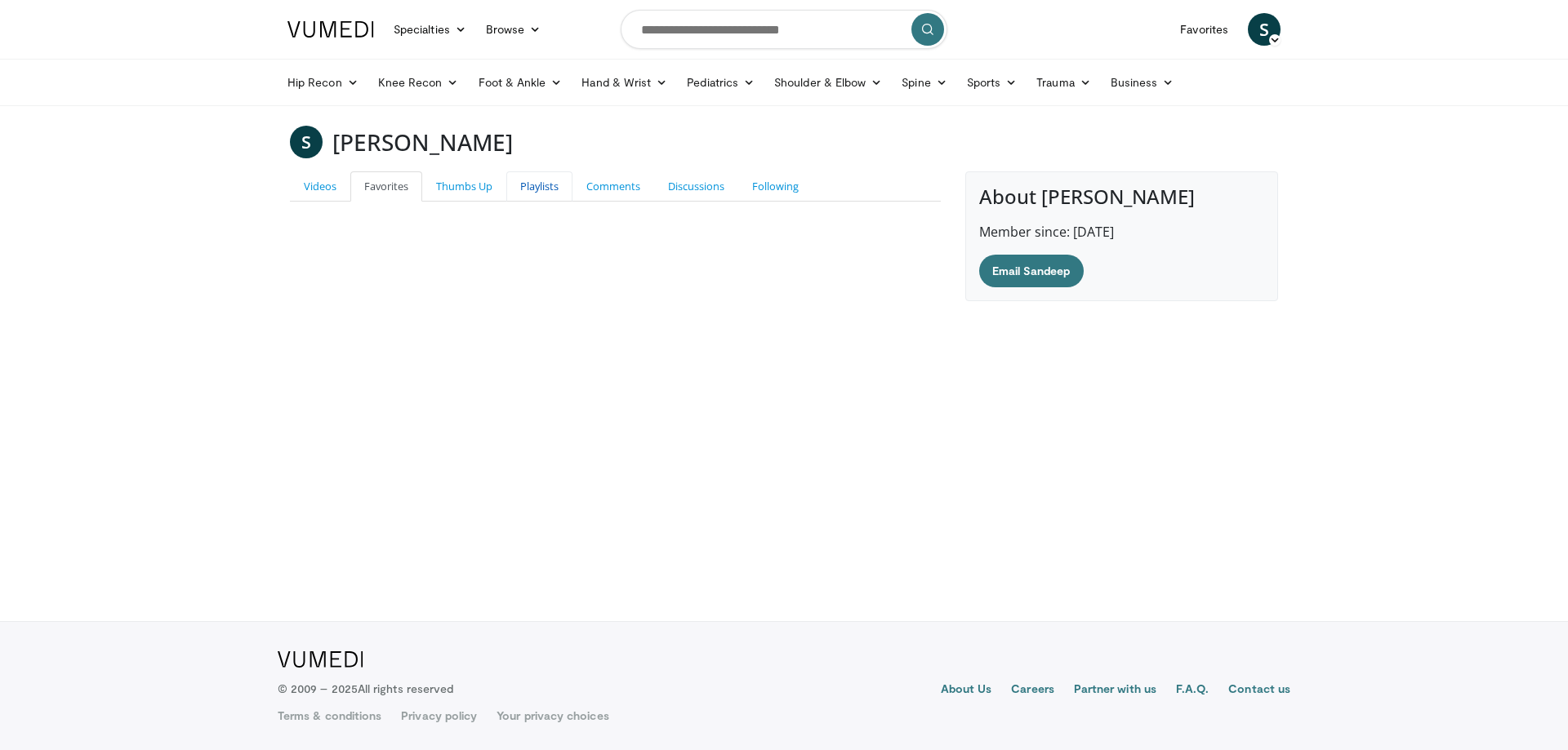
click at [536, 183] on link "Playlists" at bounding box center [539, 186] width 66 height 30
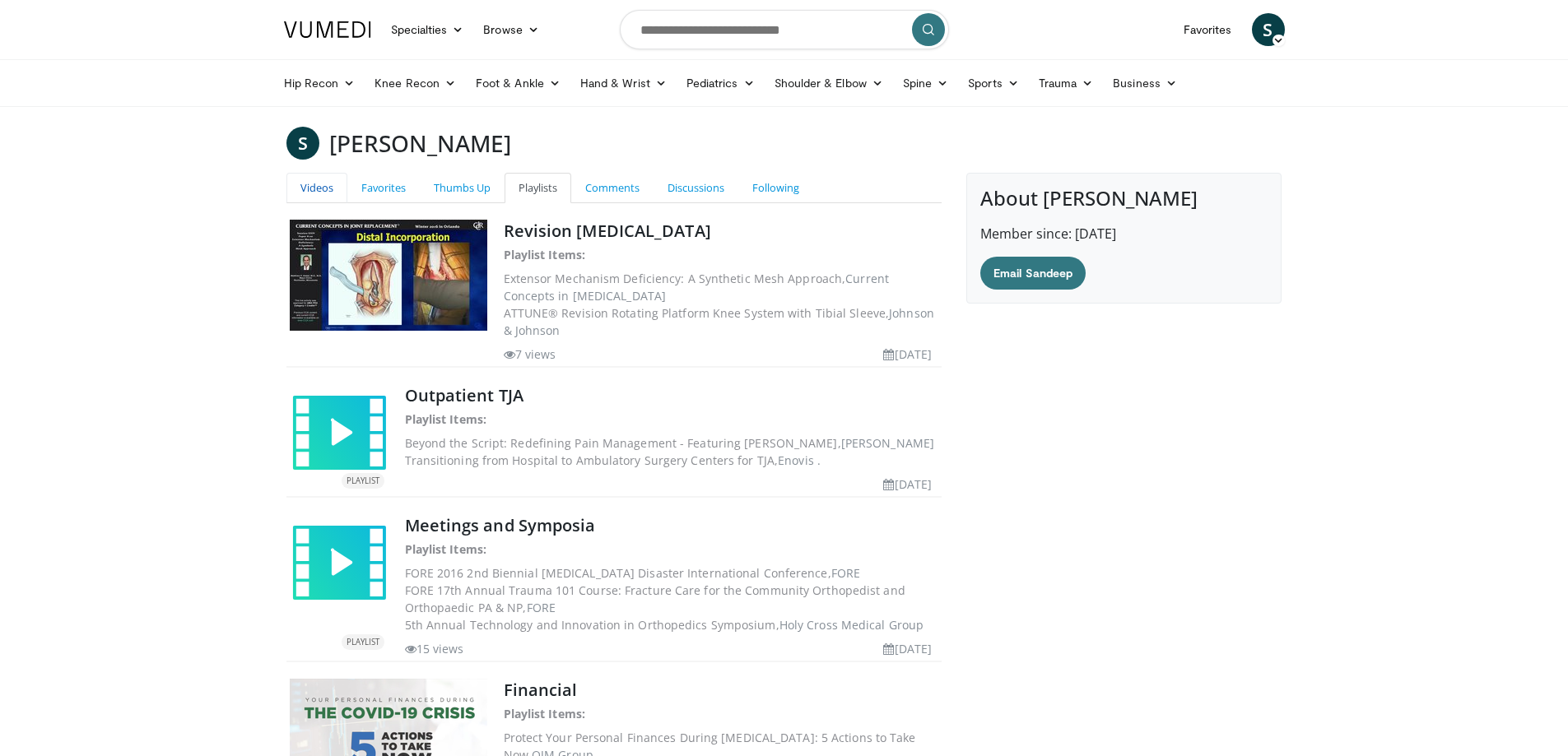
click at [307, 187] on link "Videos" at bounding box center [317, 188] width 61 height 30
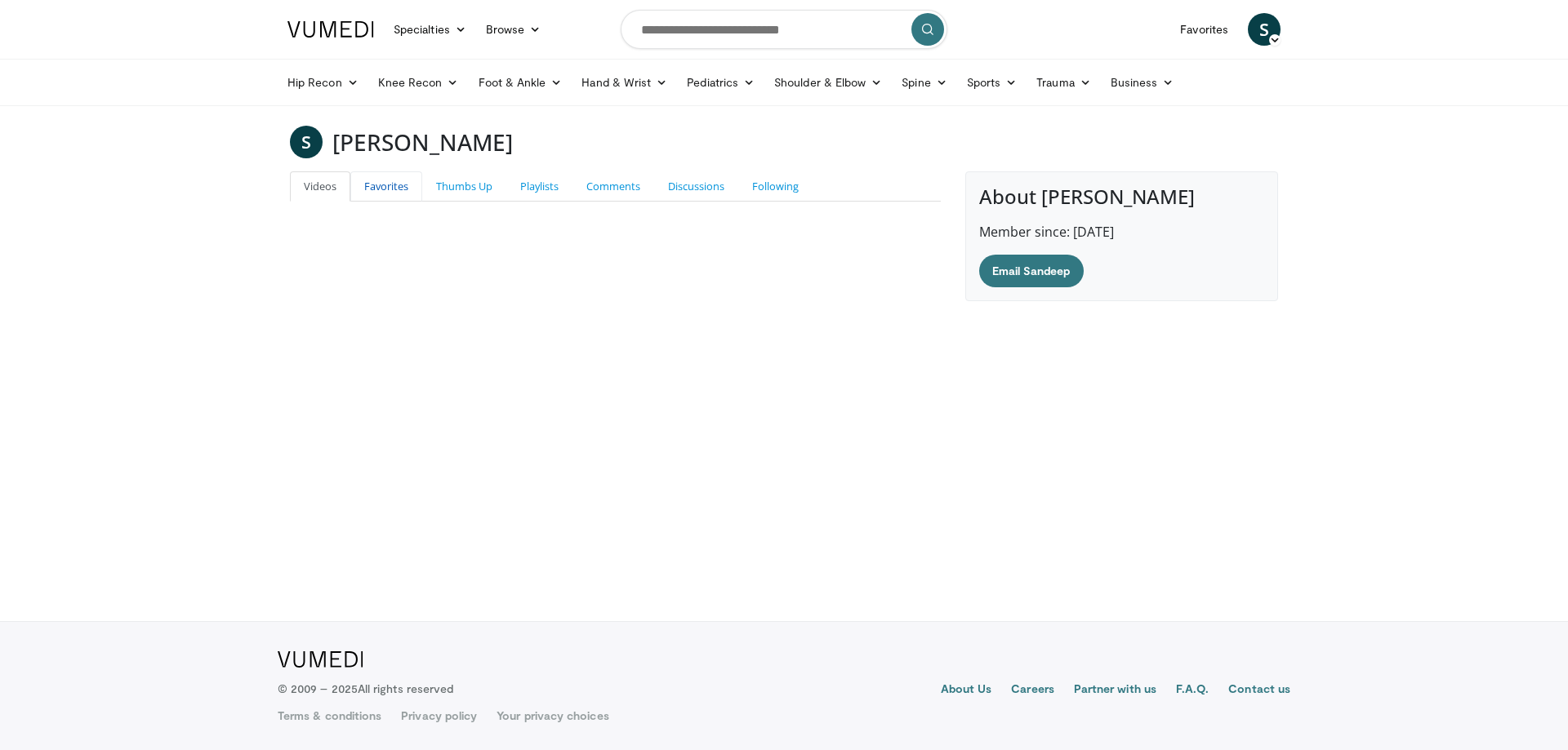
click at [376, 192] on link "Favorites" at bounding box center [386, 186] width 72 height 30
click at [448, 192] on link "Thumbs Up" at bounding box center [464, 186] width 84 height 30
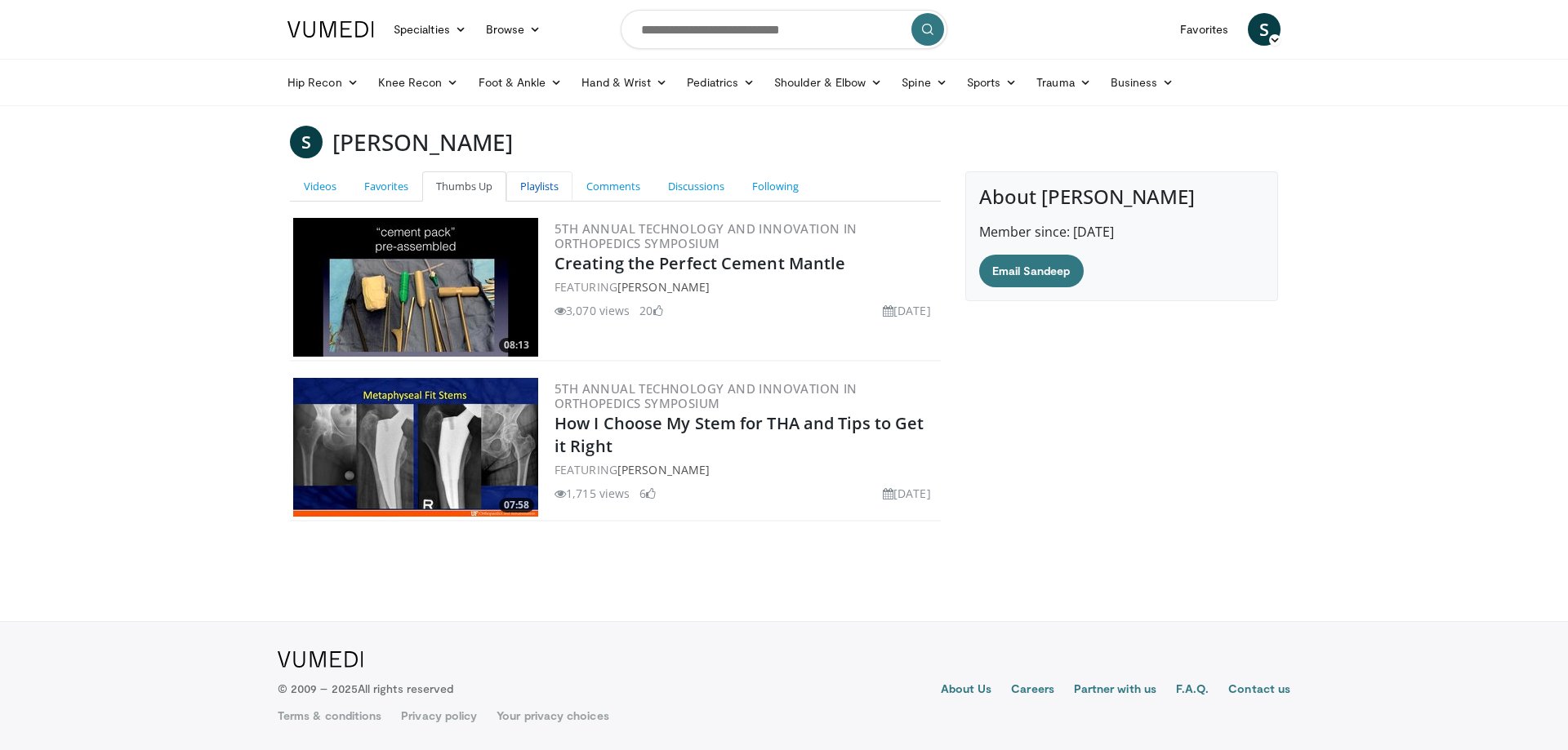
click at [537, 185] on link "Playlists" at bounding box center [539, 186] width 66 height 30
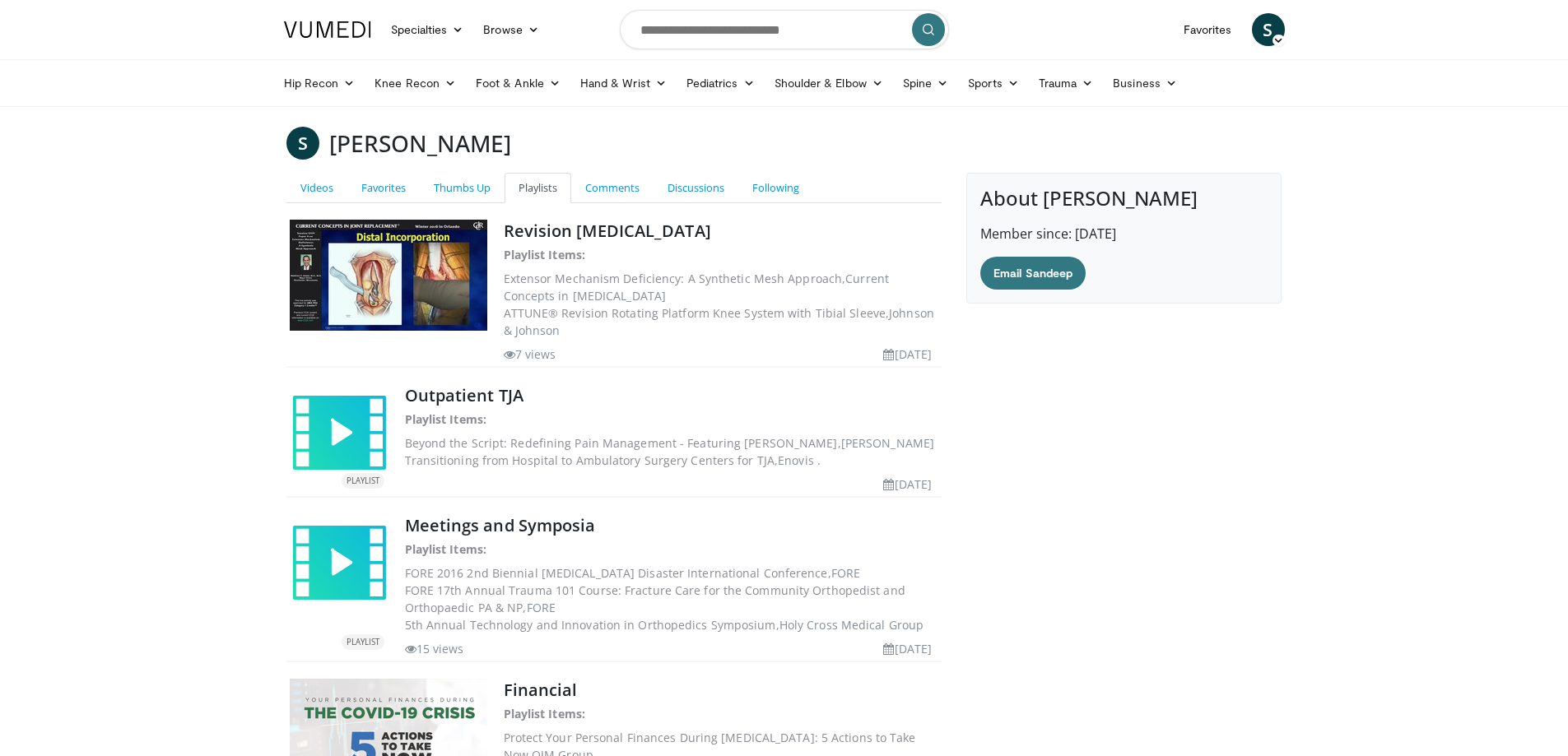
click at [1277, 40] on icon at bounding box center [1278, 40] width 11 height 11
click at [1122, 188] on link "Settings" at bounding box center [1185, 188] width 196 height 26
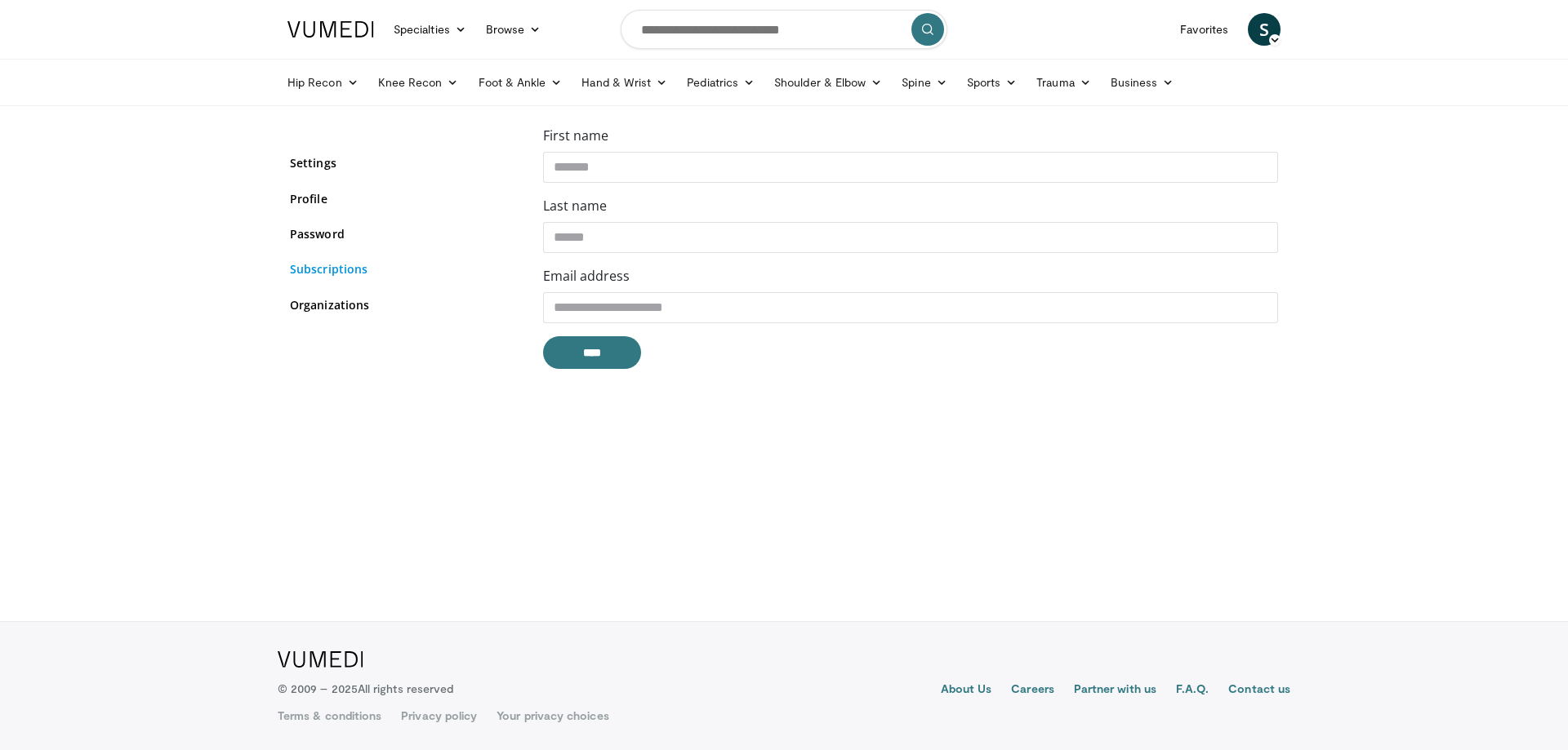
click at [345, 274] on link "Subscriptions" at bounding box center [404, 269] width 228 height 17
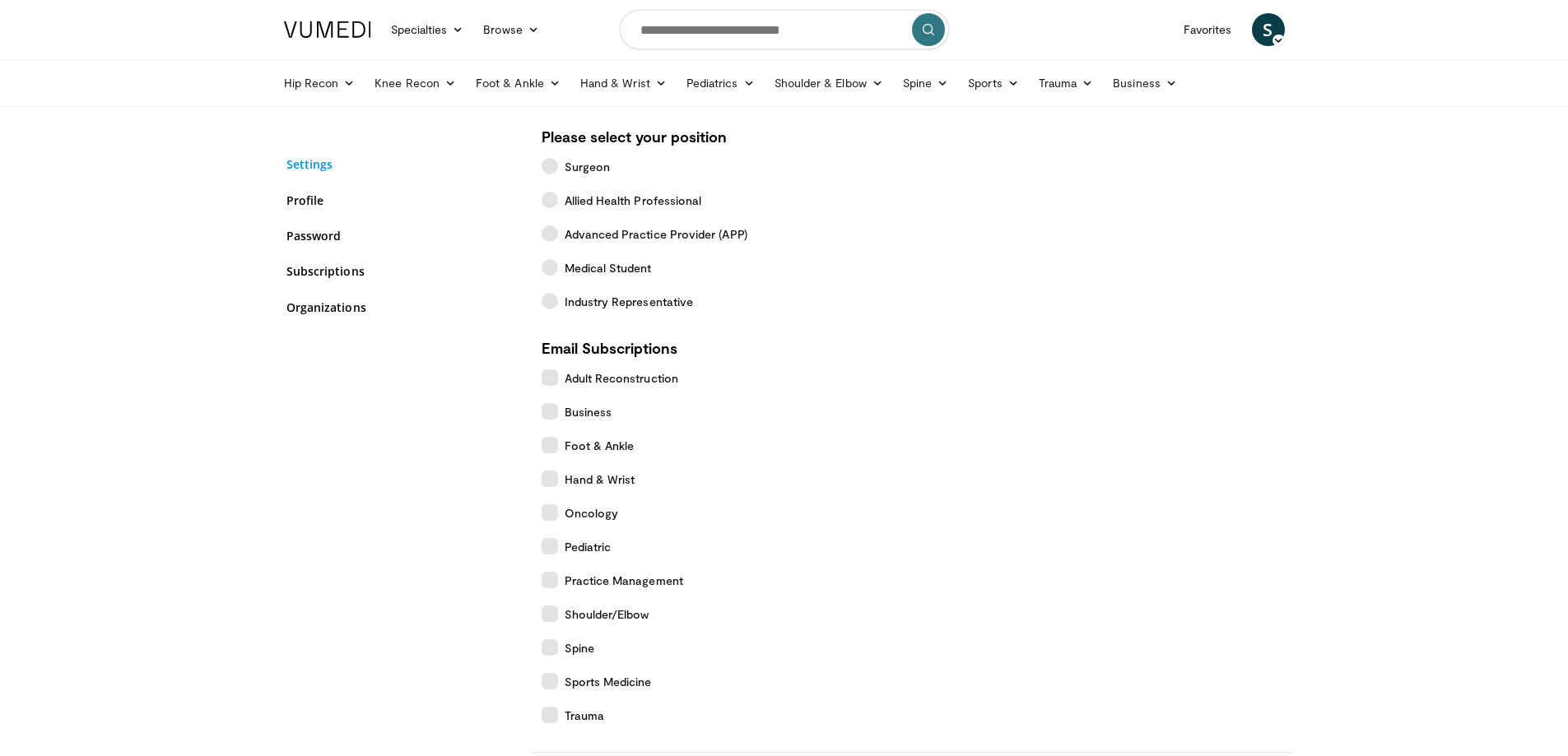
click at [314, 168] on link "Settings" at bounding box center [402, 164] width 230 height 17
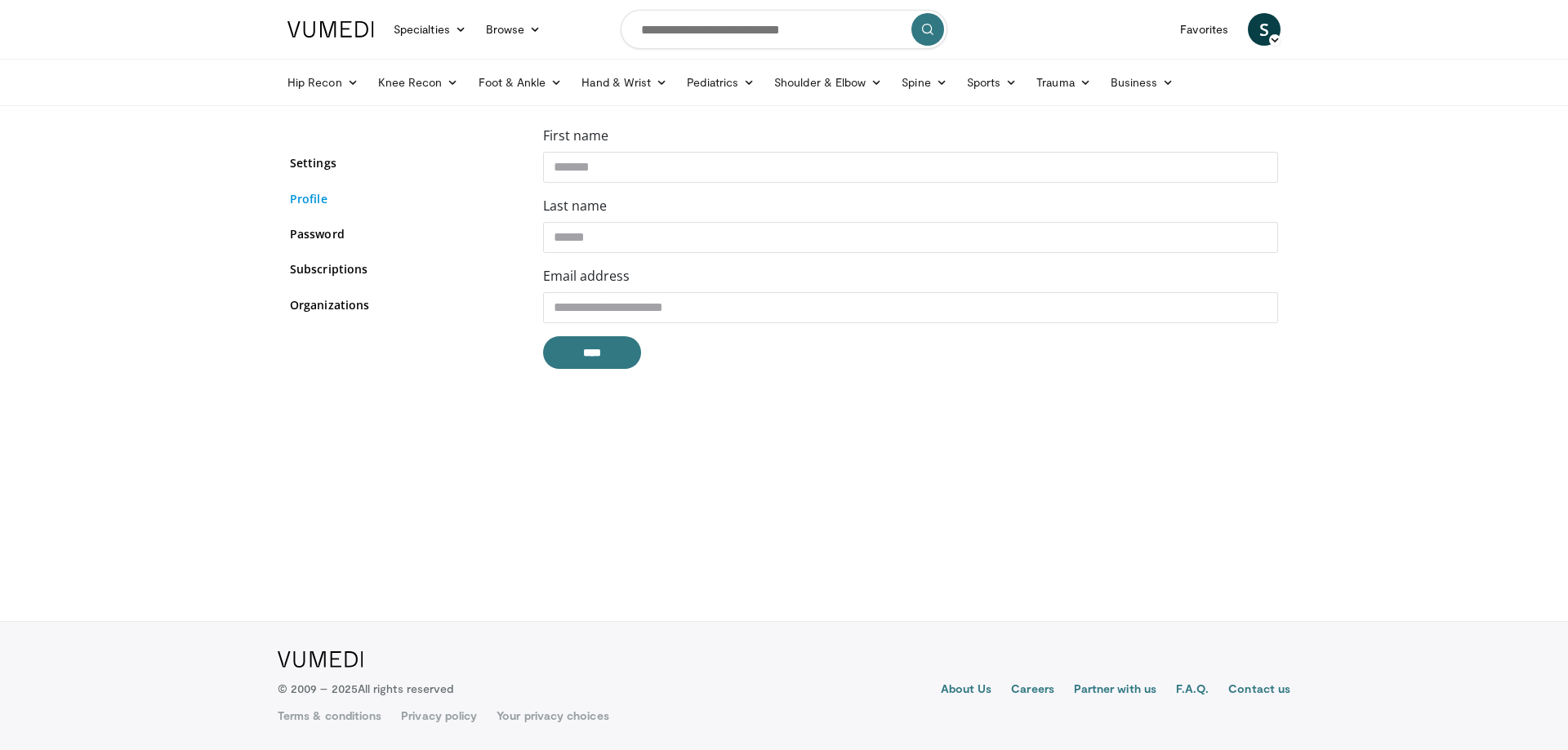
click at [326, 203] on link "Profile" at bounding box center [404, 199] width 228 height 17
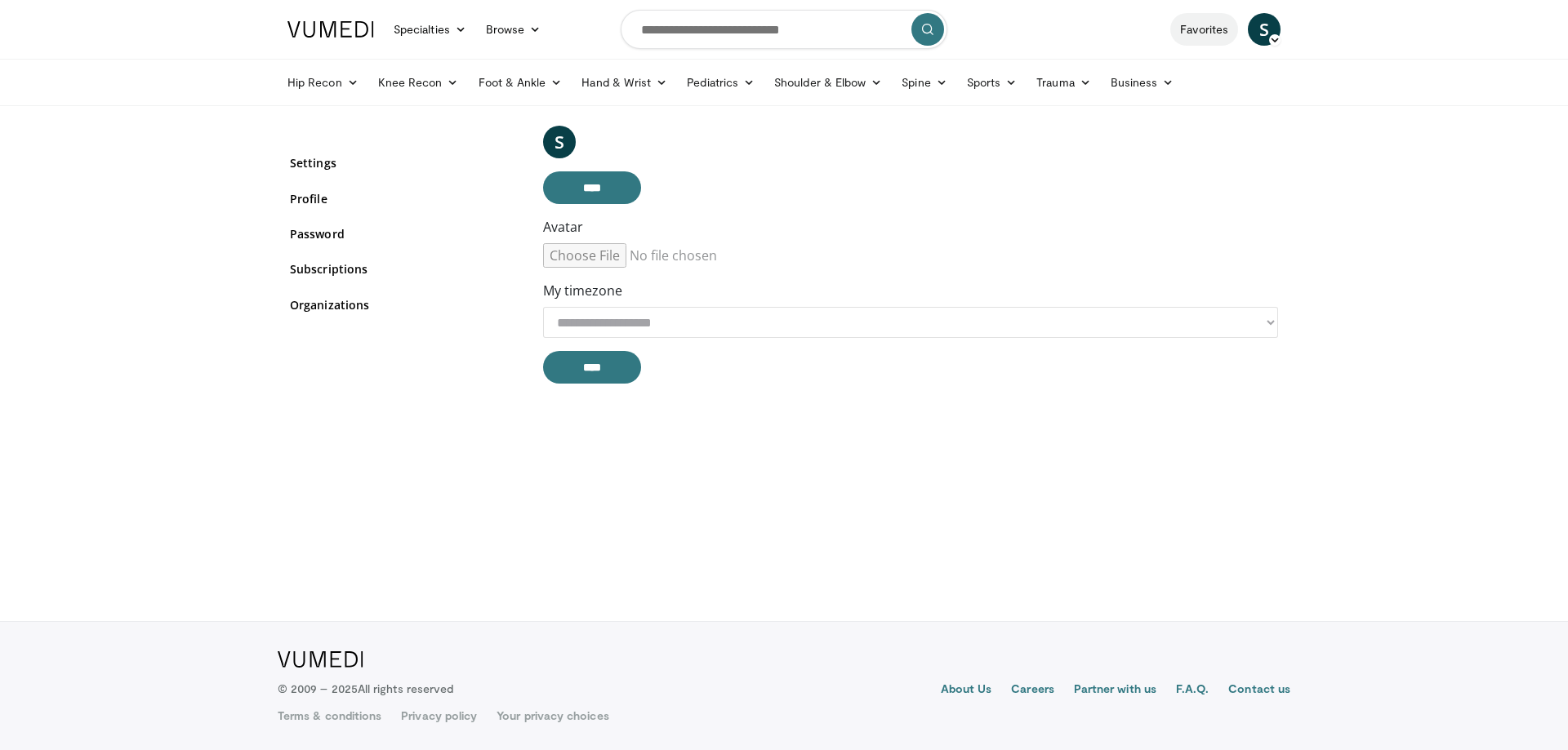
click at [1200, 33] on link "Favorites" at bounding box center [1203, 29] width 68 height 33
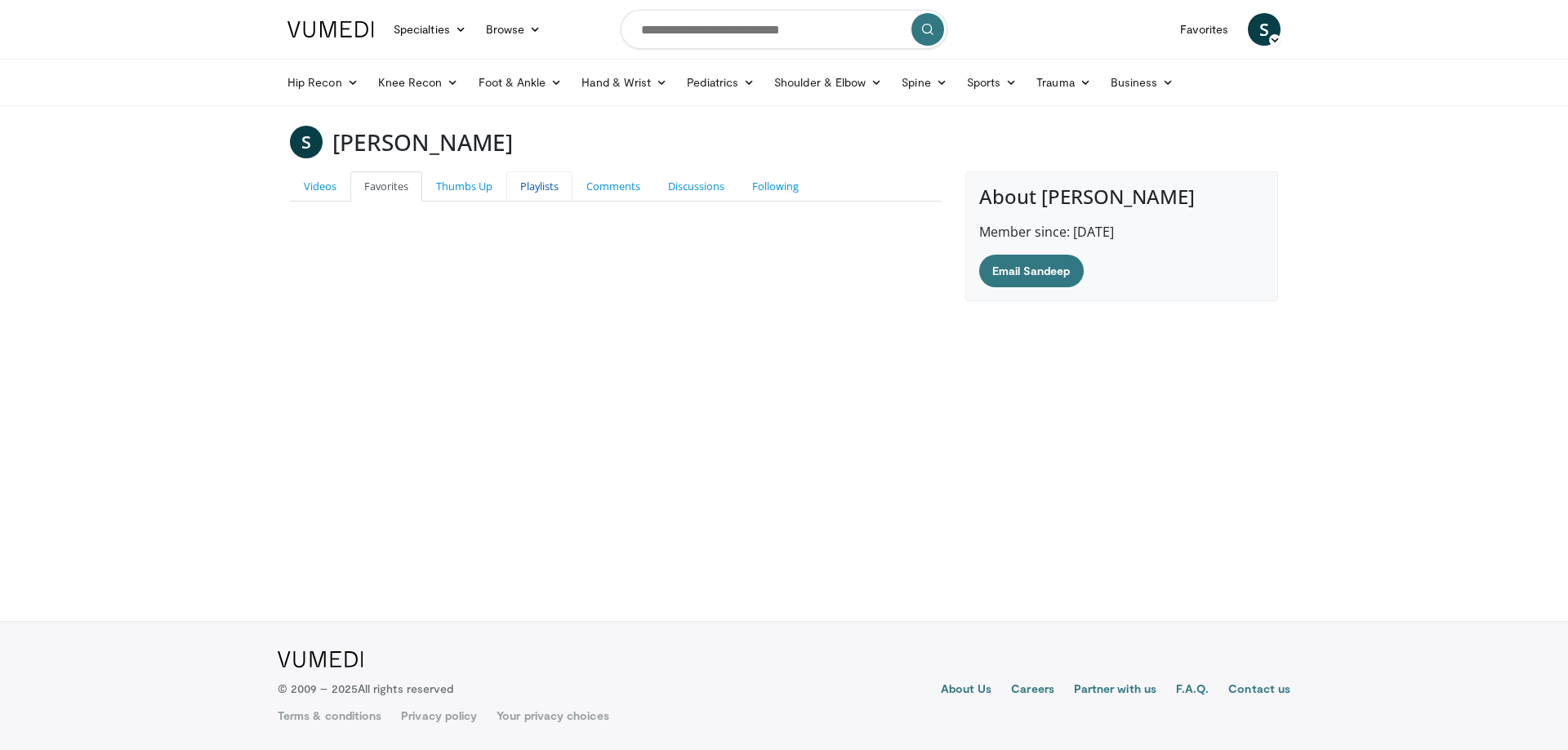
click at [534, 184] on link "Playlists" at bounding box center [539, 186] width 66 height 30
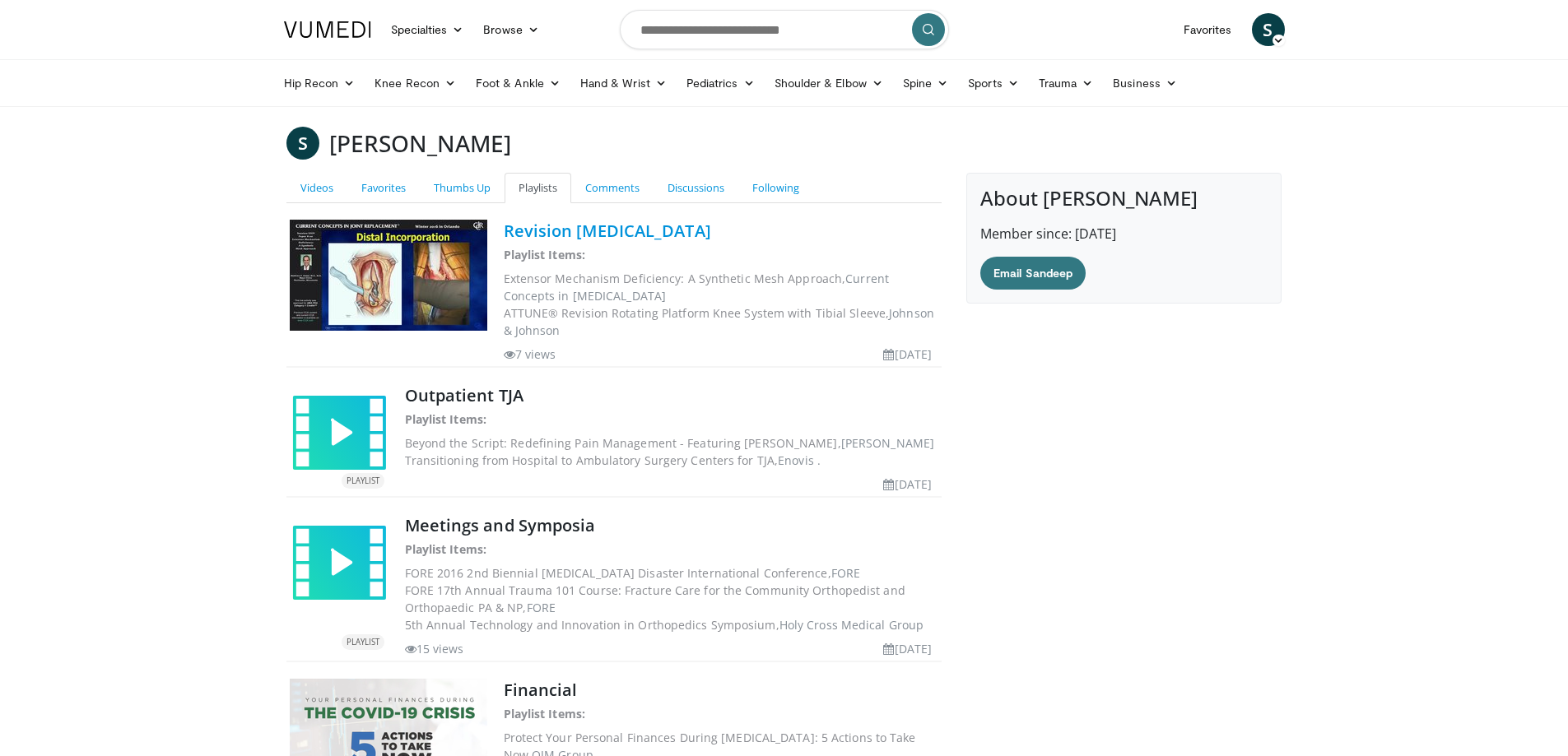
click at [596, 228] on link "Revision Total Knee Arthroplasty" at bounding box center [607, 231] width 208 height 22
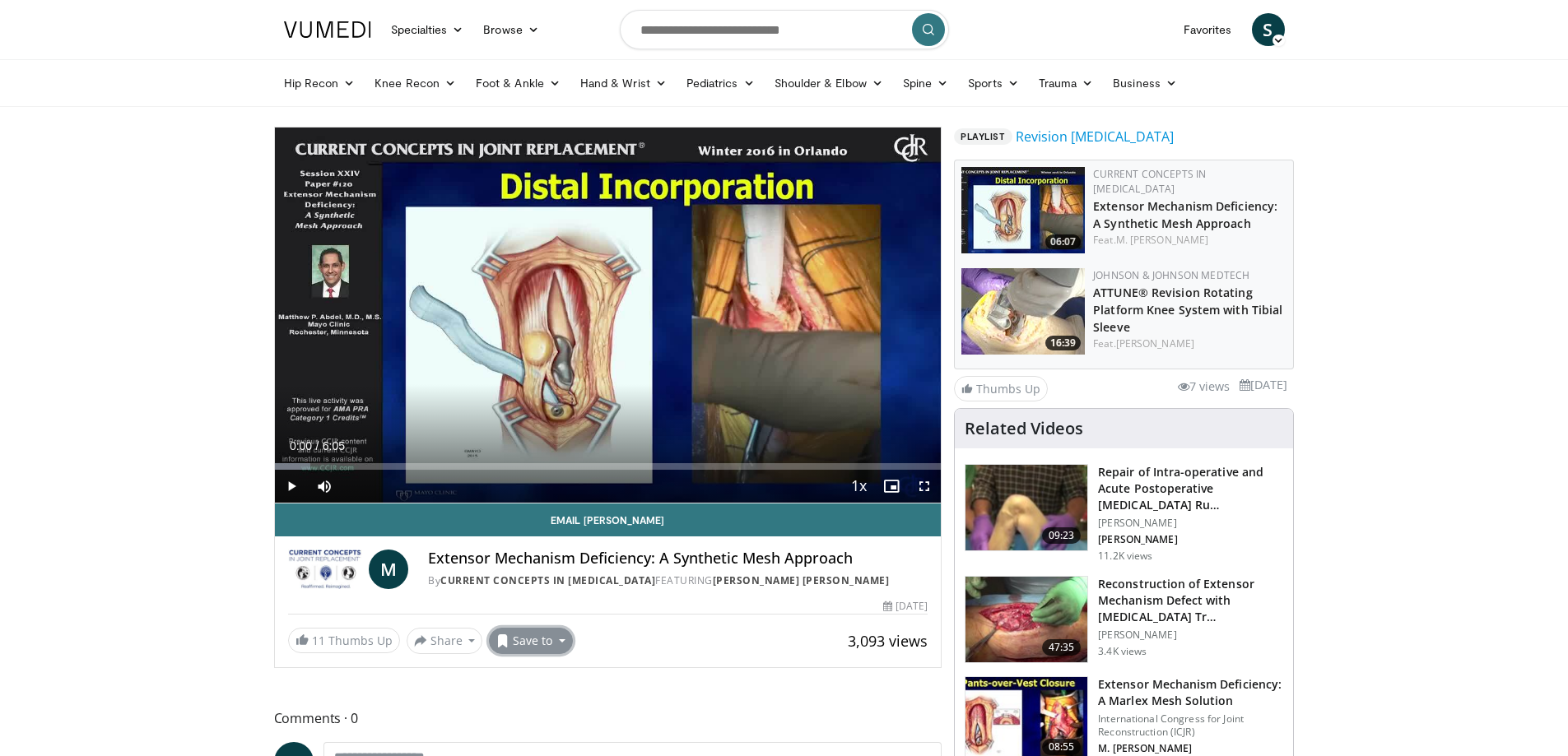
click at [553, 644] on button "Save to" at bounding box center [530, 641] width 84 height 26
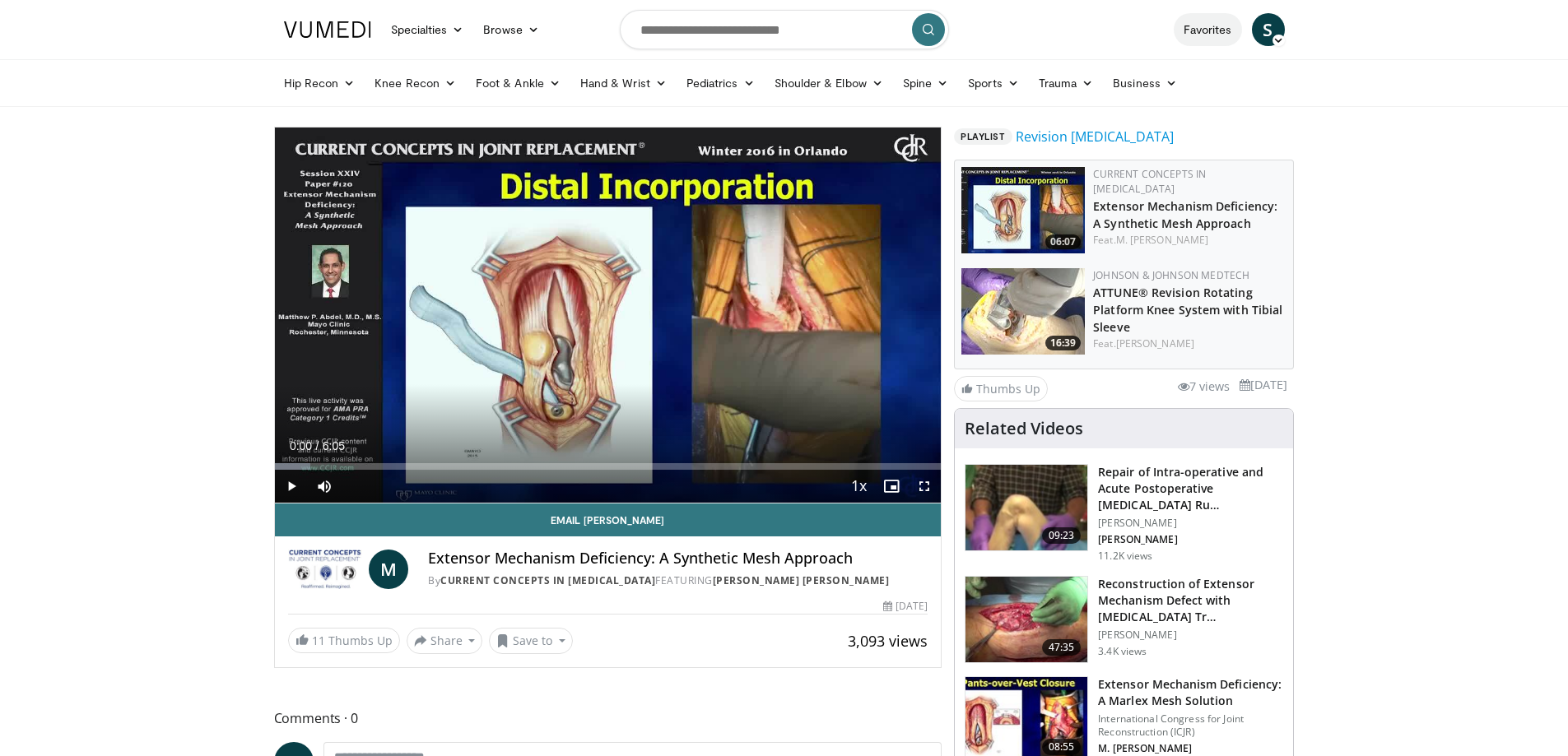
click at [1201, 24] on link "Favorites" at bounding box center [1208, 29] width 68 height 33
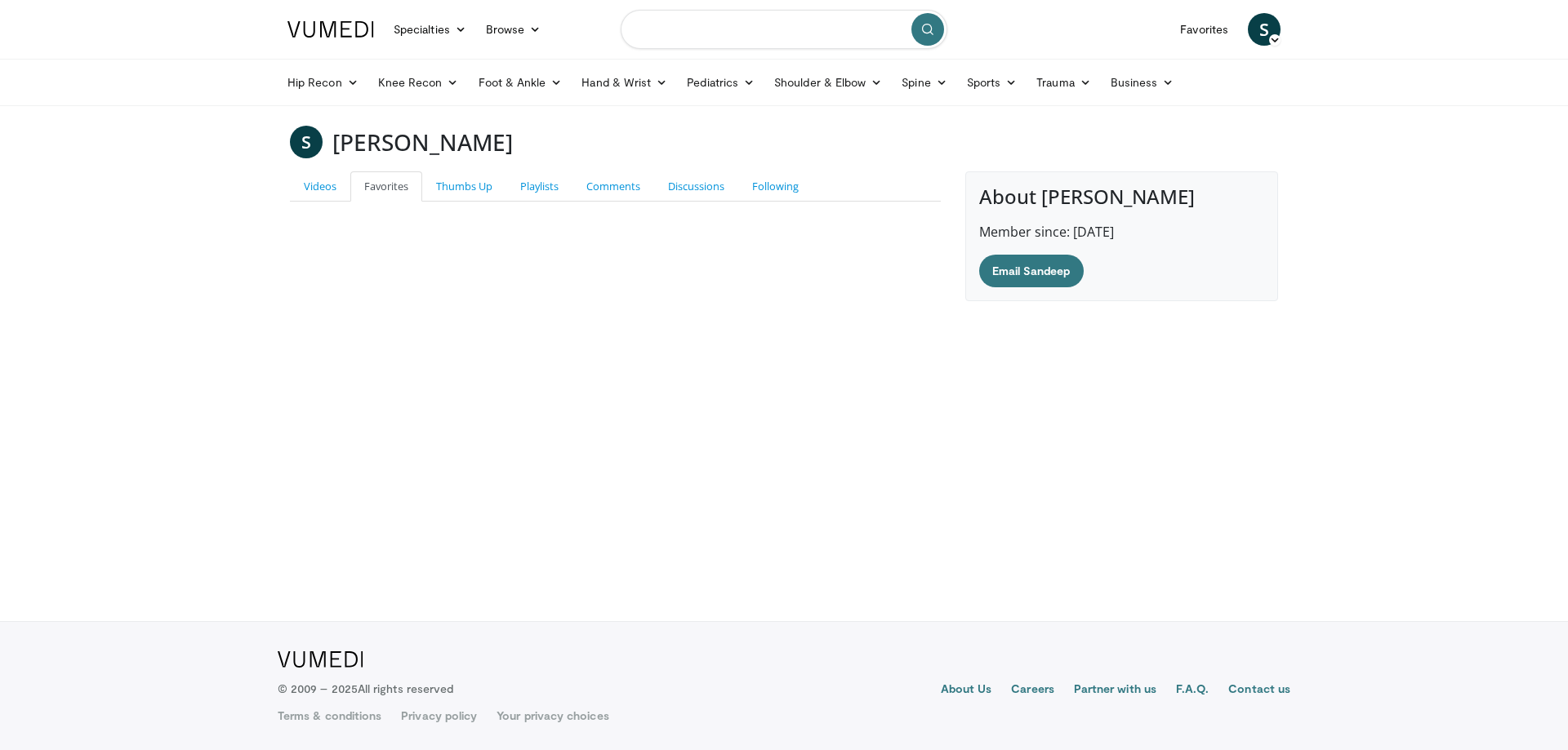
click at [748, 36] on input "Search topics, interventions" at bounding box center [784, 29] width 327 height 39
type input "**********"
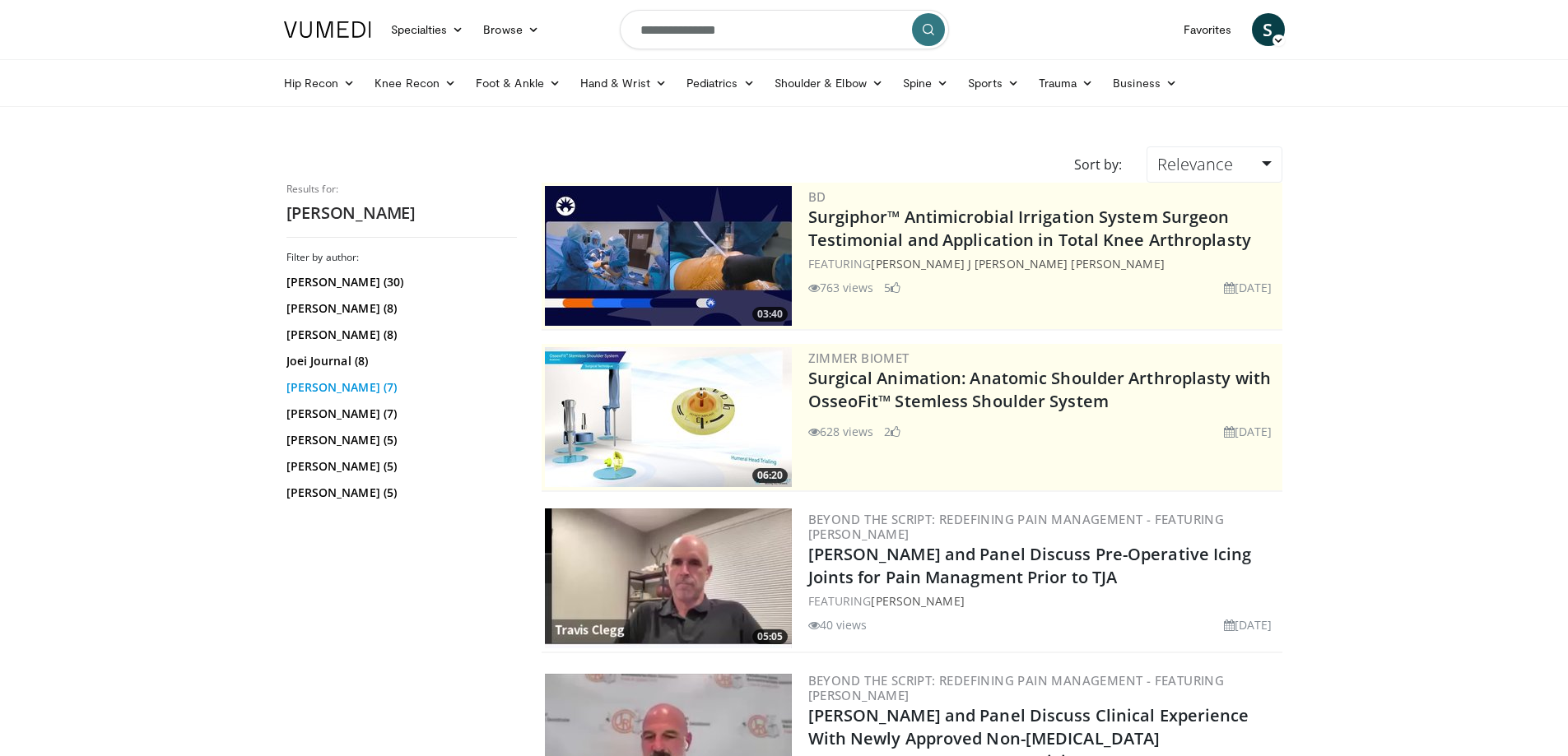
click at [343, 381] on link "[PERSON_NAME] (7)" at bounding box center [400, 388] width 227 height 16
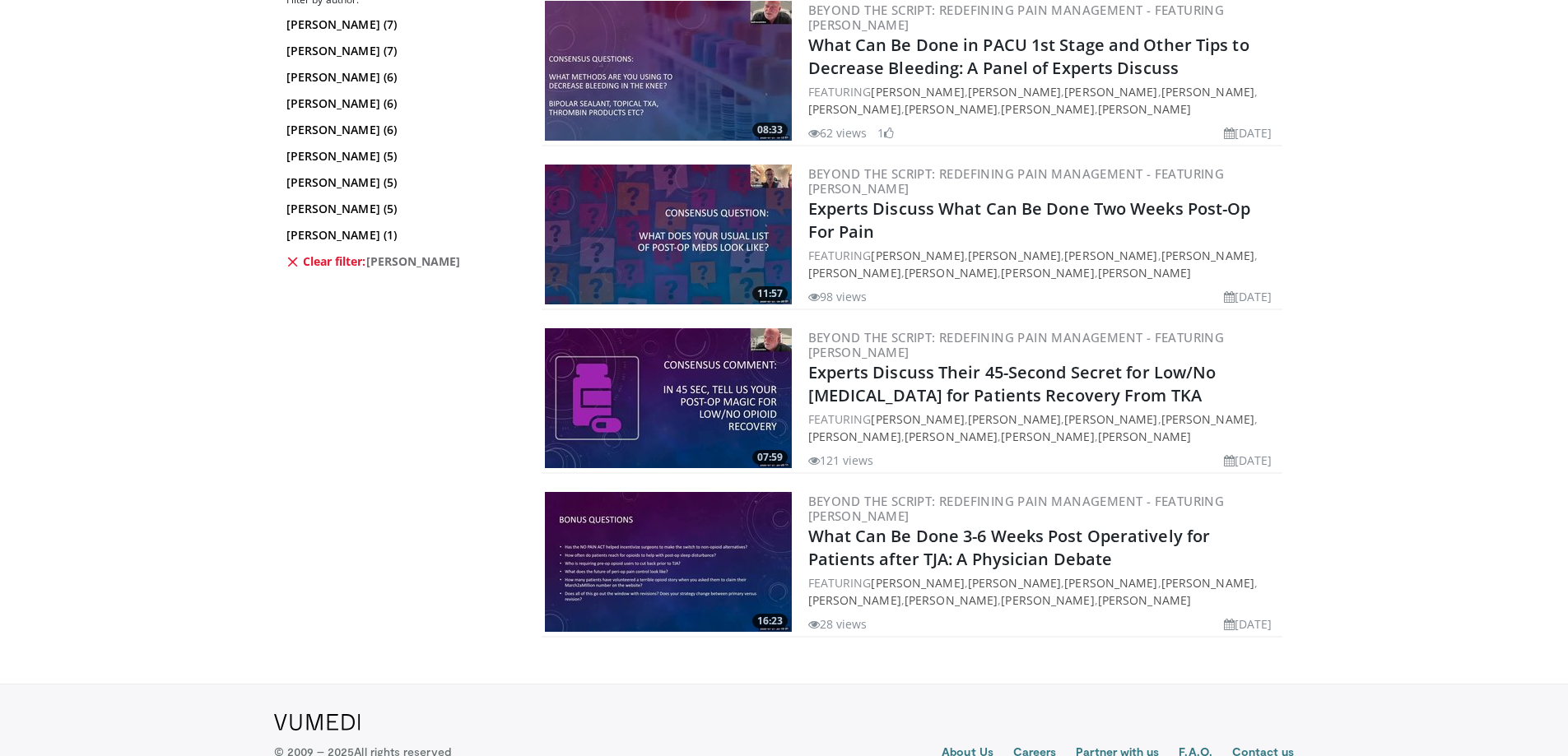
scroll to position [484, 0]
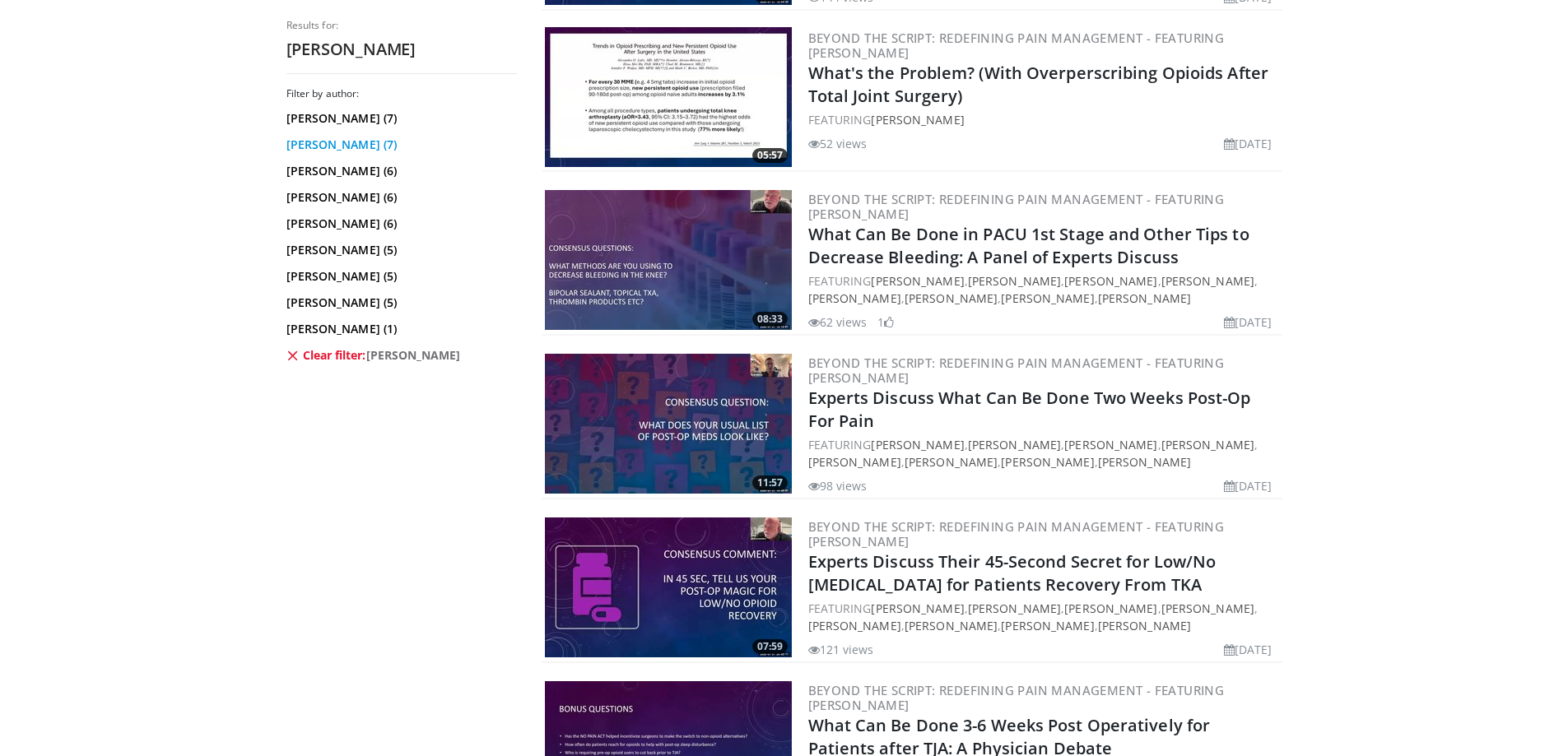
click at [329, 139] on link "Andrew Wickline (7)" at bounding box center [400, 144] width 227 height 16
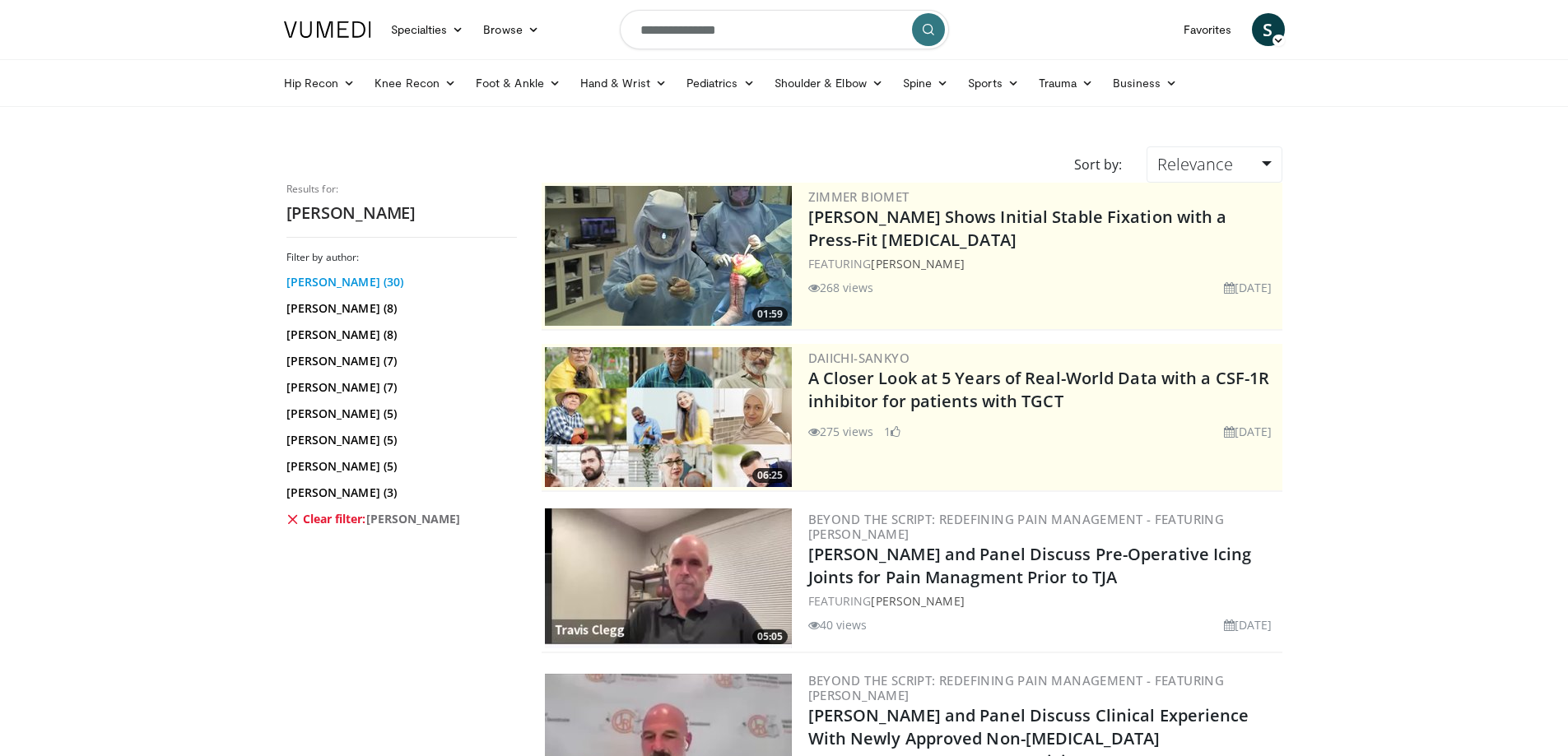
click at [356, 287] on link "[PERSON_NAME] (30)" at bounding box center [400, 282] width 227 height 16
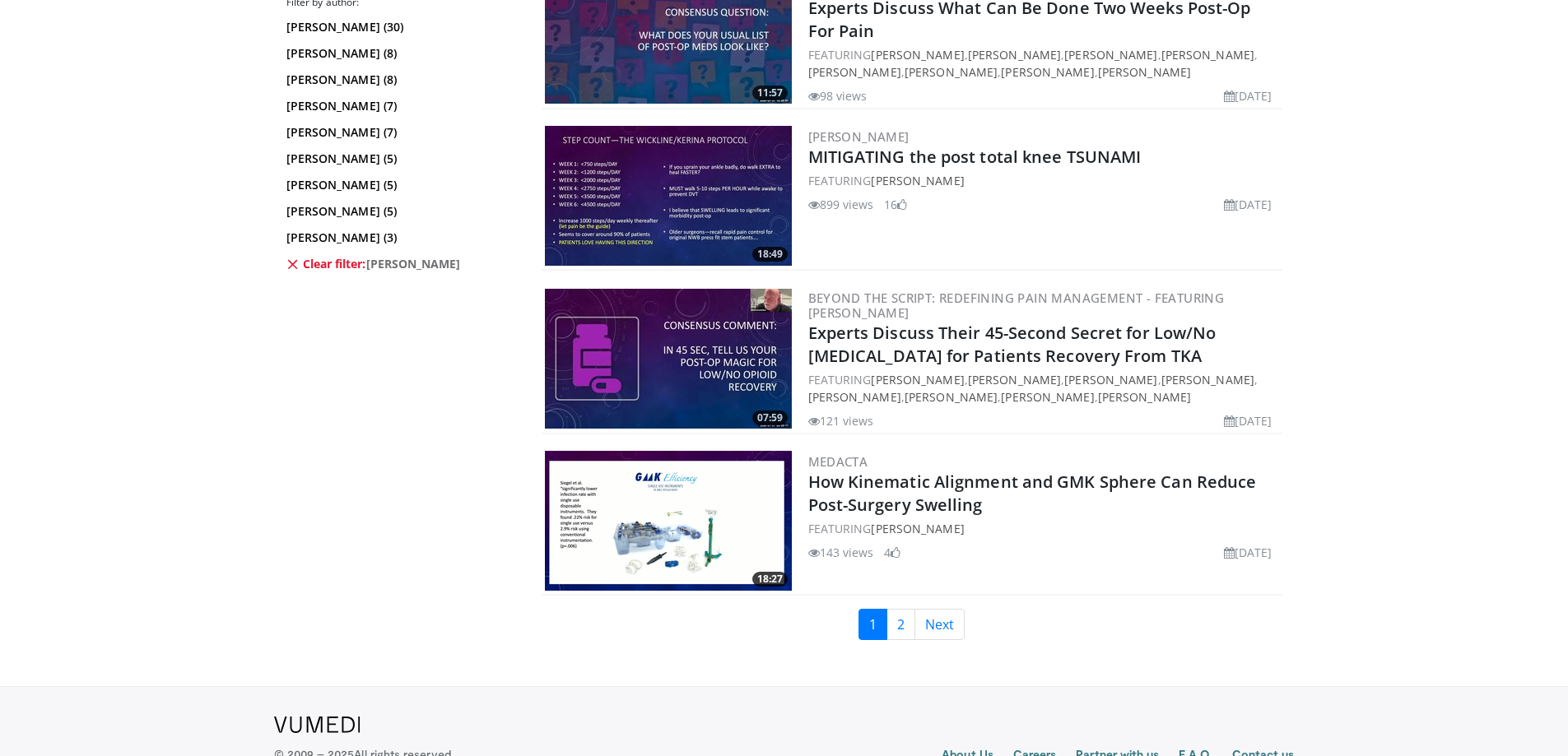
scroll to position [3846, 0]
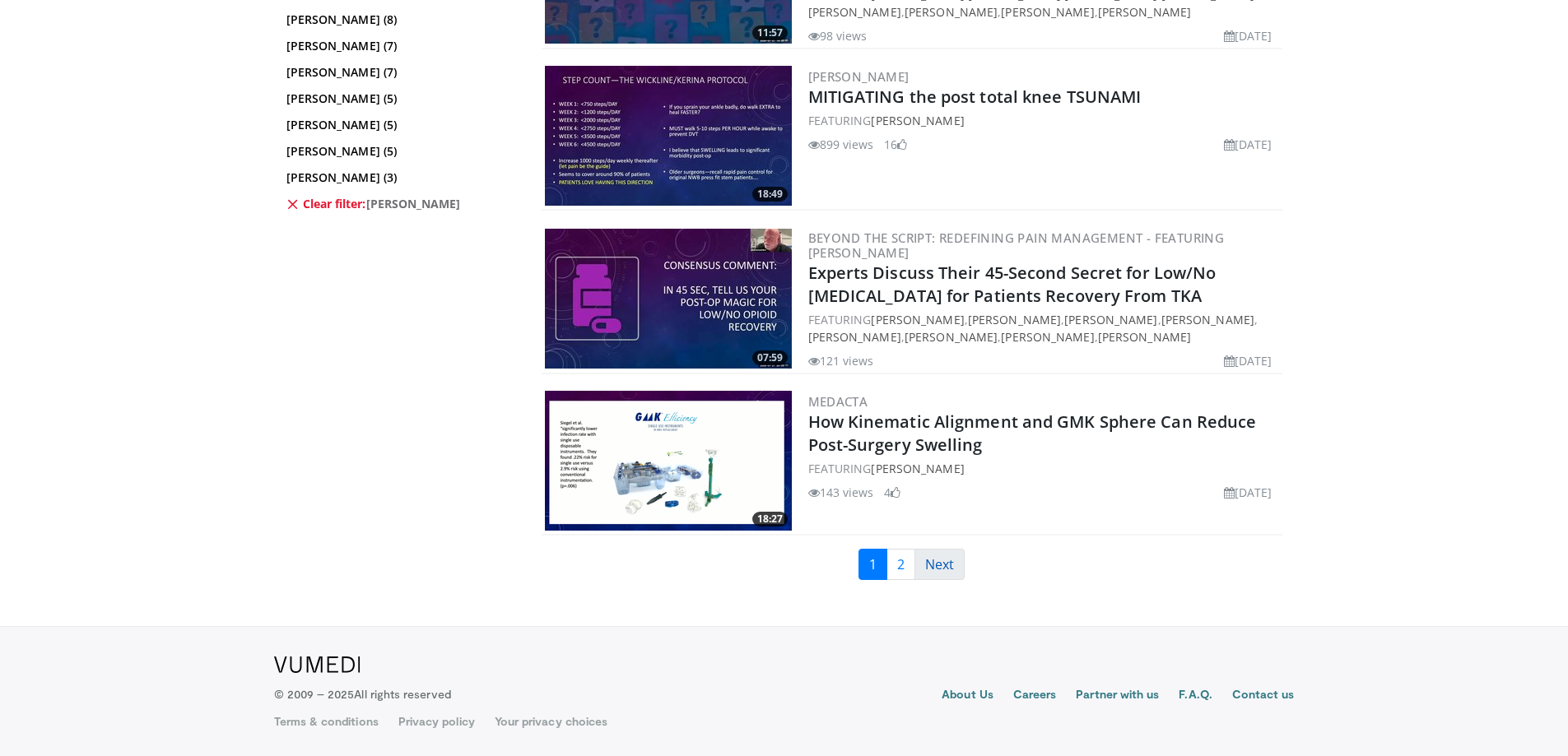
click at [948, 570] on link "Next" at bounding box center [940, 565] width 50 height 31
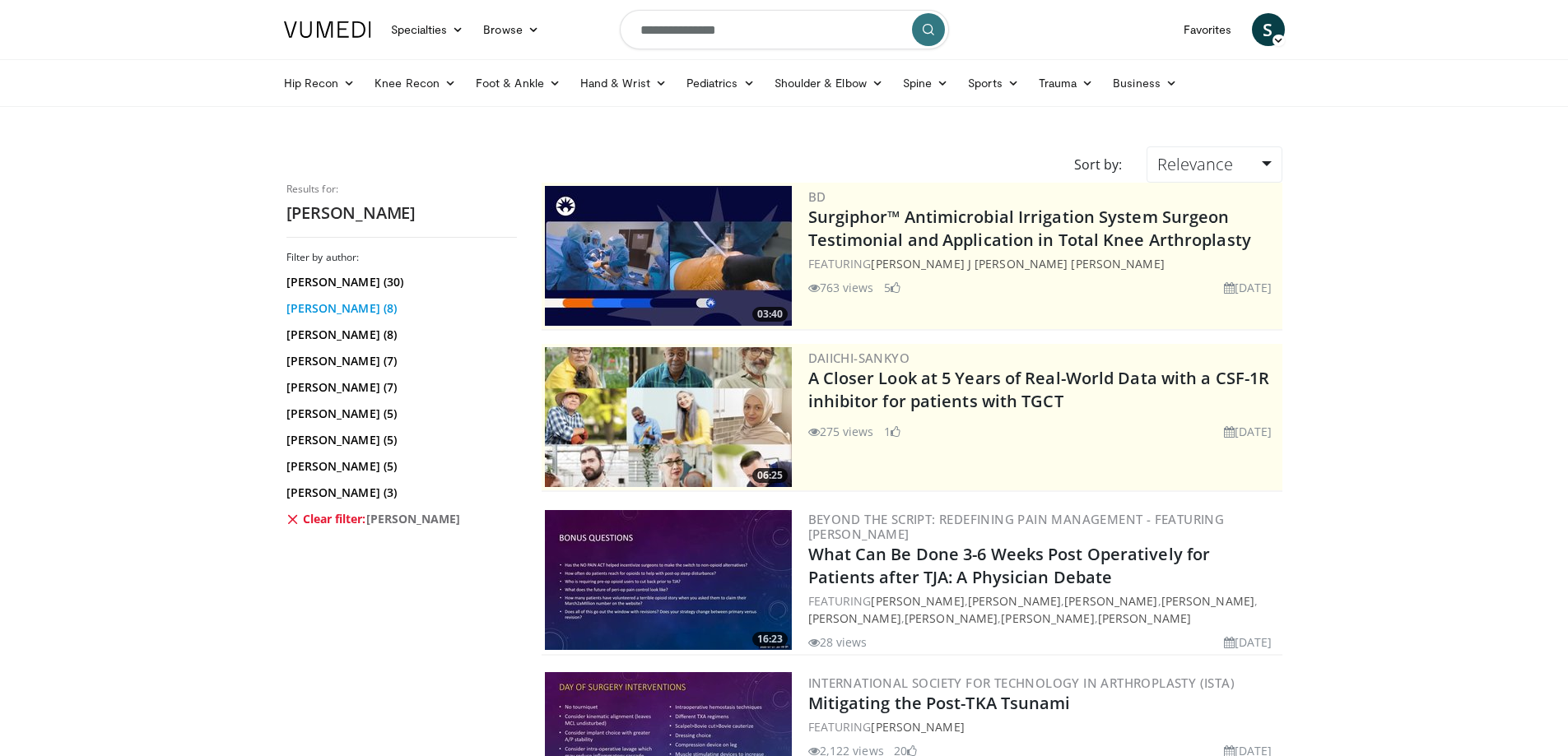
click at [337, 306] on link "Travis Clegg (8)" at bounding box center [400, 308] width 227 height 16
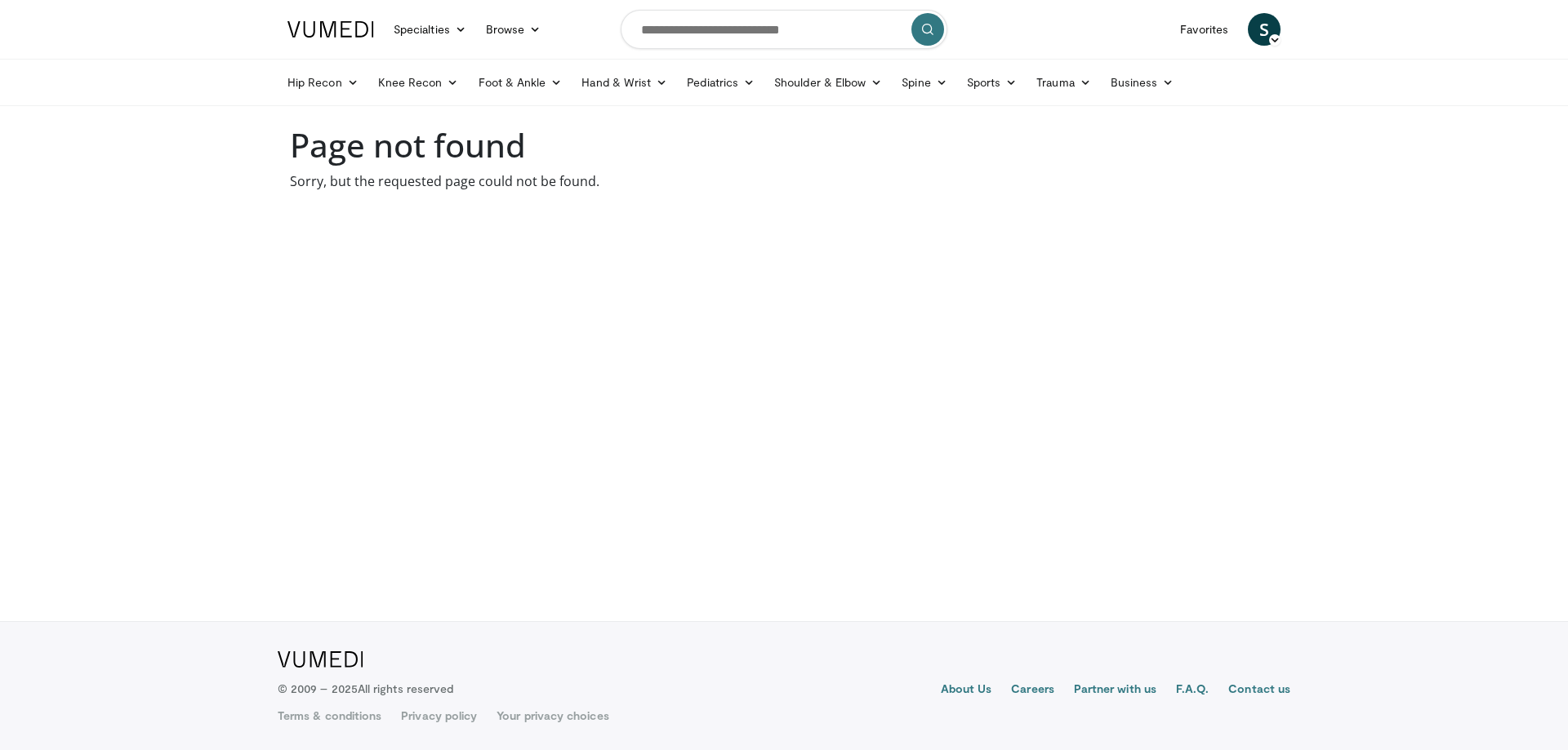
click at [334, 26] on img at bounding box center [330, 29] width 87 height 16
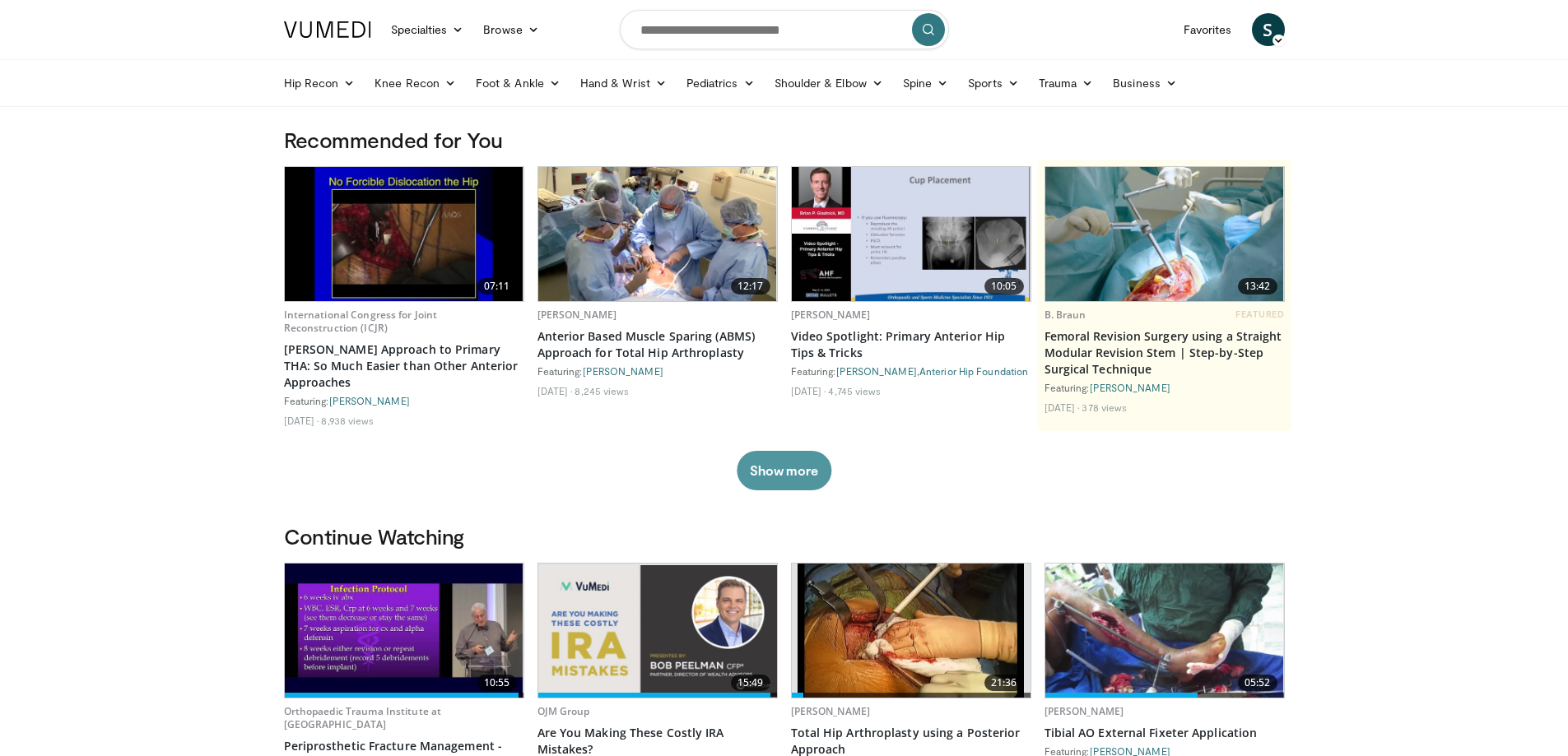
click at [806, 465] on button "Show more" at bounding box center [783, 471] width 94 height 40
